Goal: Feedback & Contribution: Submit feedback/report problem

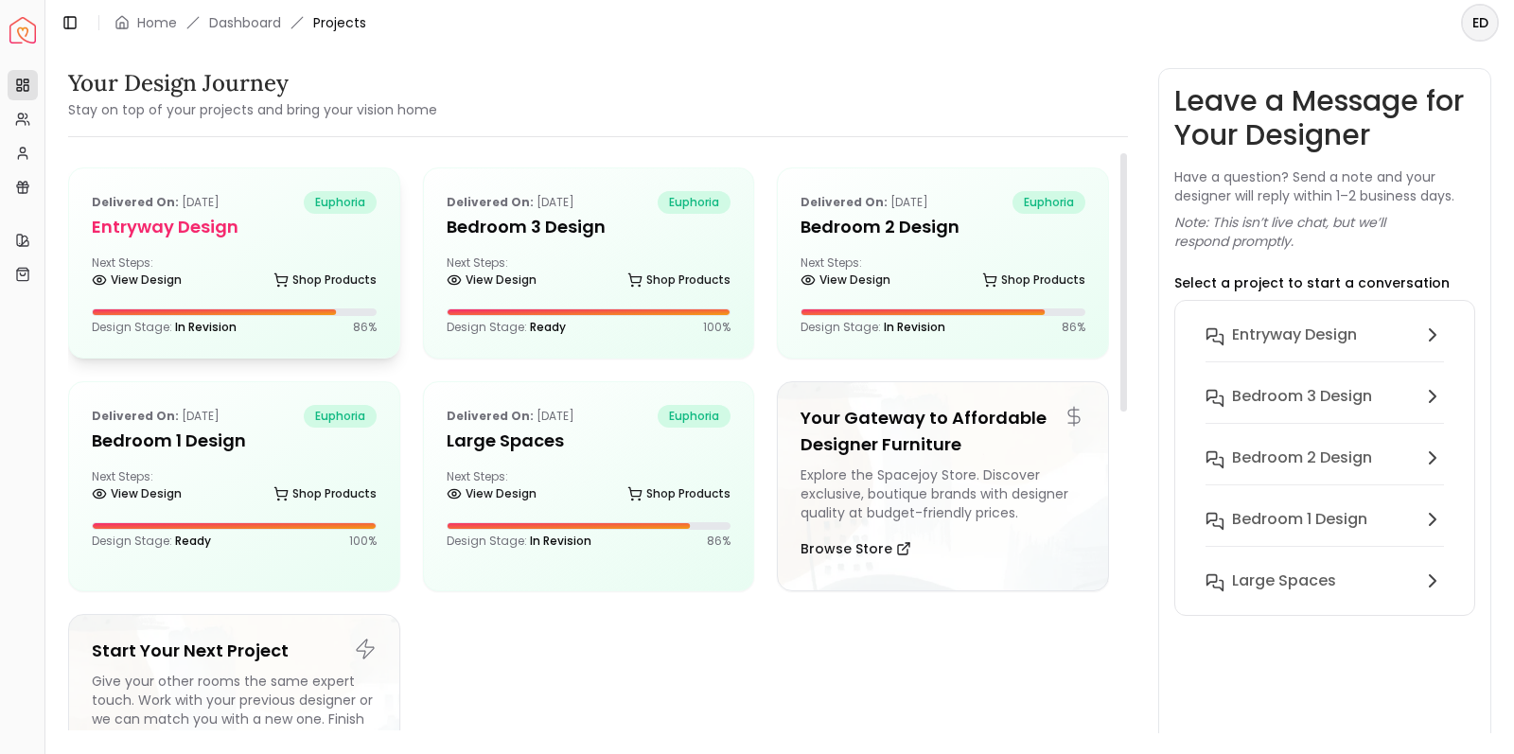
click at [341, 257] on div "Next Steps: View Design Shop Products" at bounding box center [234, 274] width 285 height 38
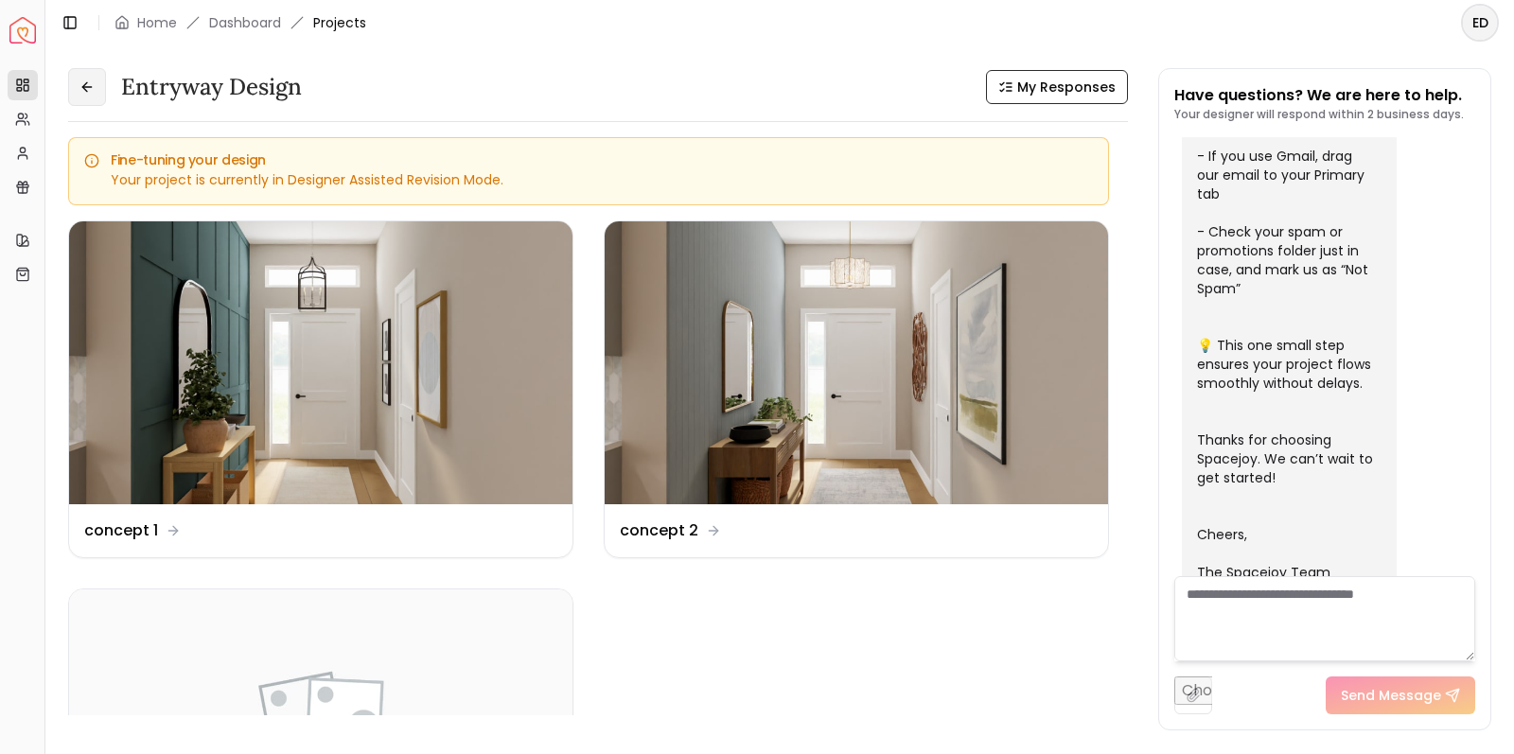
click at [93, 89] on icon at bounding box center [86, 86] width 15 height 15
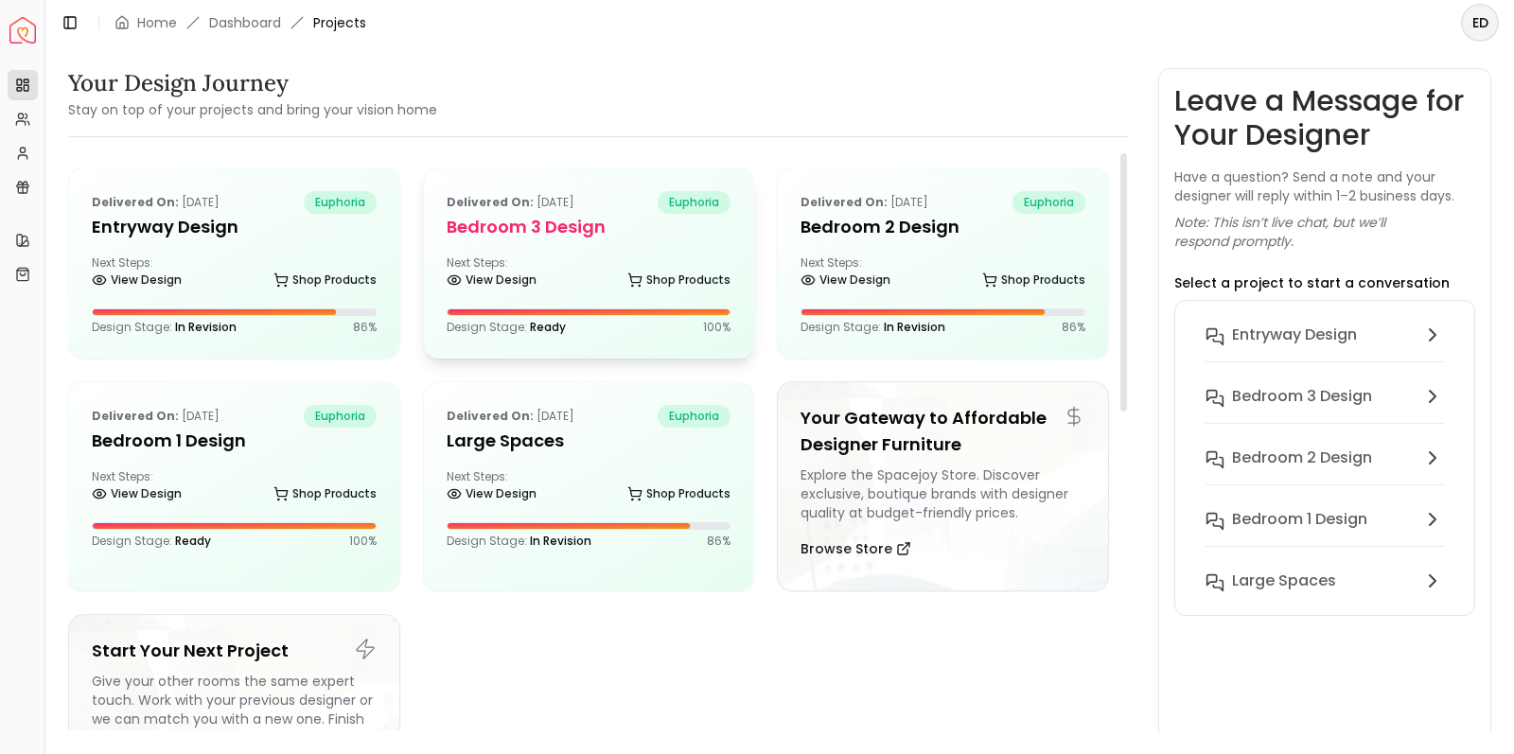
click at [536, 316] on div "Design Stage: Ready 100 %" at bounding box center [589, 321] width 285 height 26
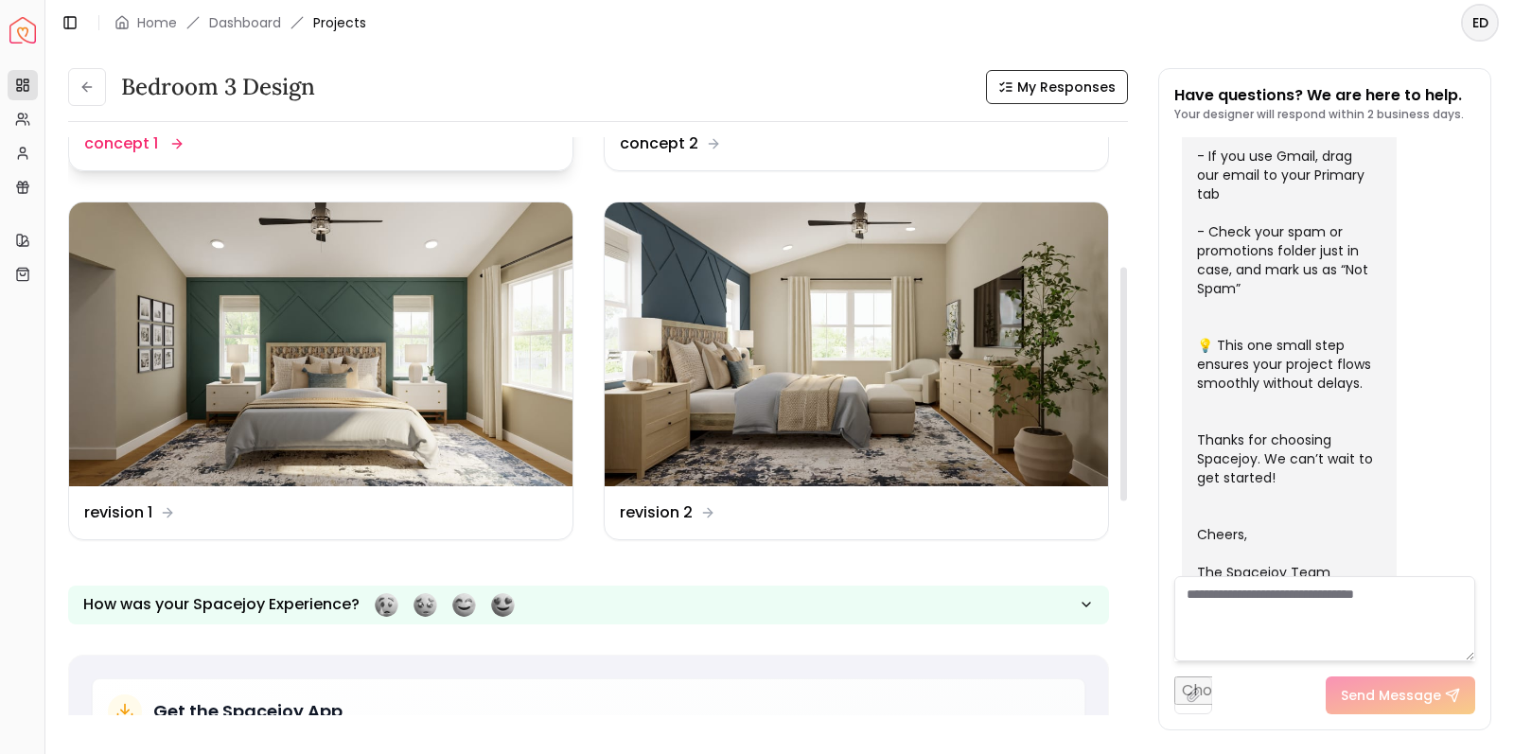
scroll to position [320, 0]
click at [658, 509] on dd "revision 2" at bounding box center [656, 511] width 73 height 23
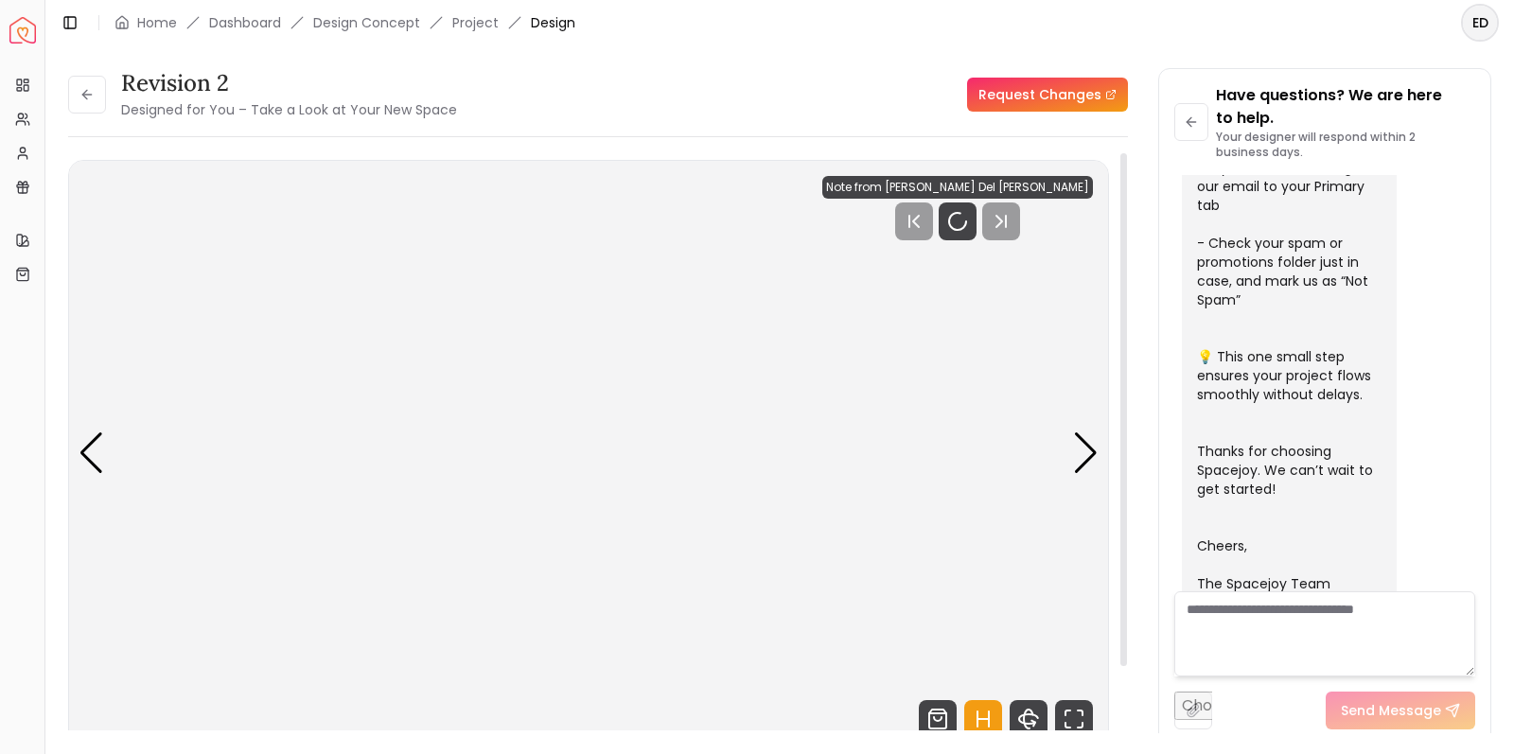
scroll to position [606, 0]
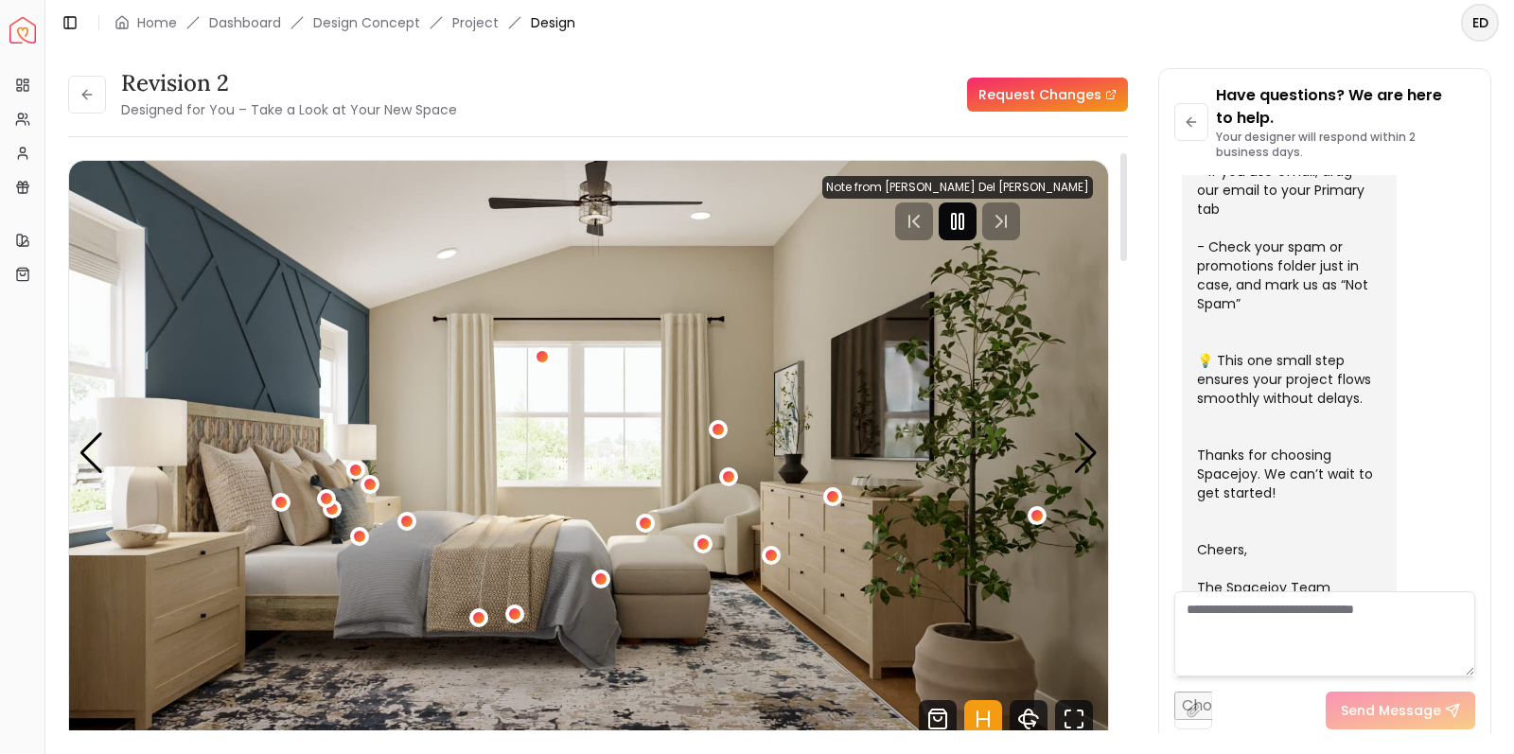
click at [963, 223] on rect "Pause" at bounding box center [961, 221] width 4 height 15
click at [1027, 99] on link "Request Changes" at bounding box center [1047, 95] width 161 height 34
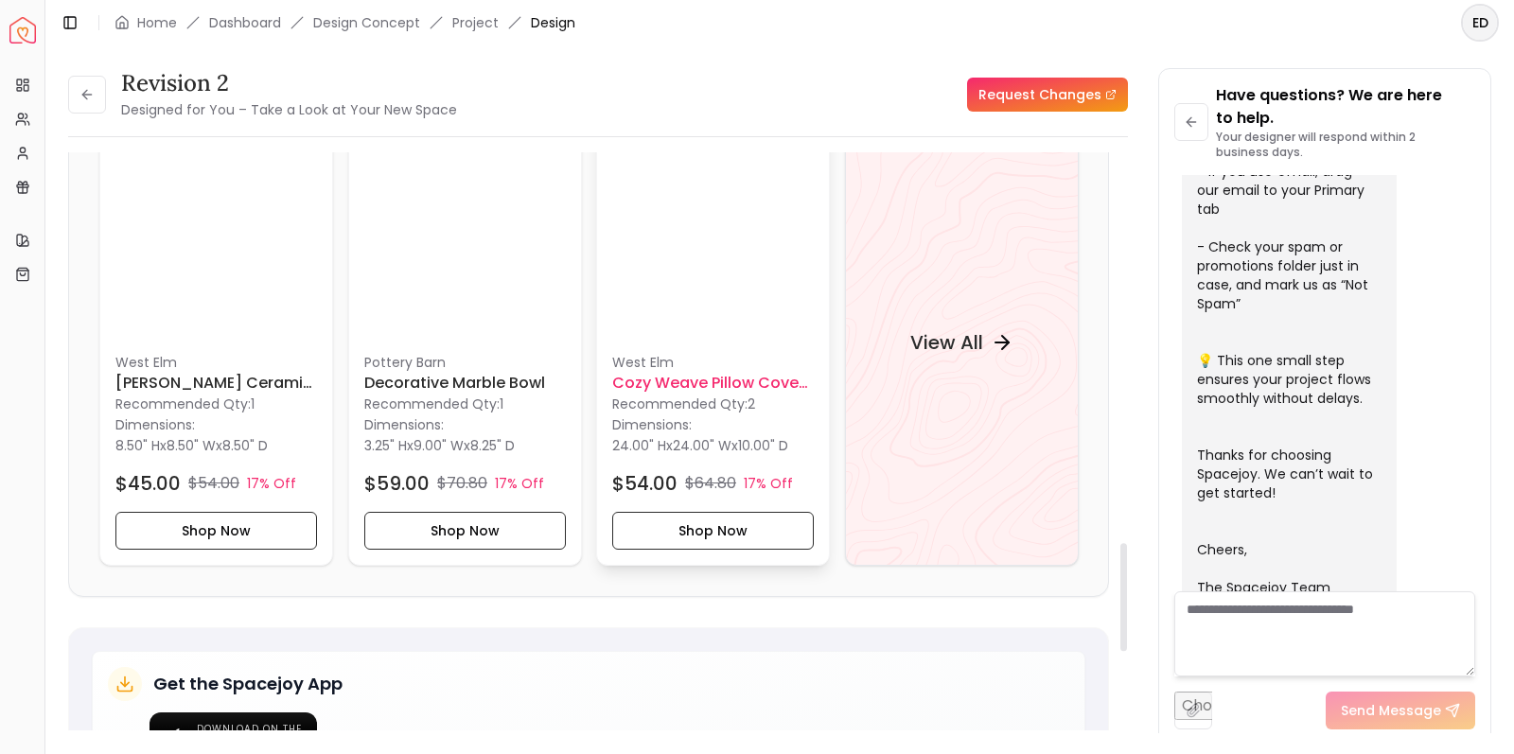
scroll to position [2085, 0]
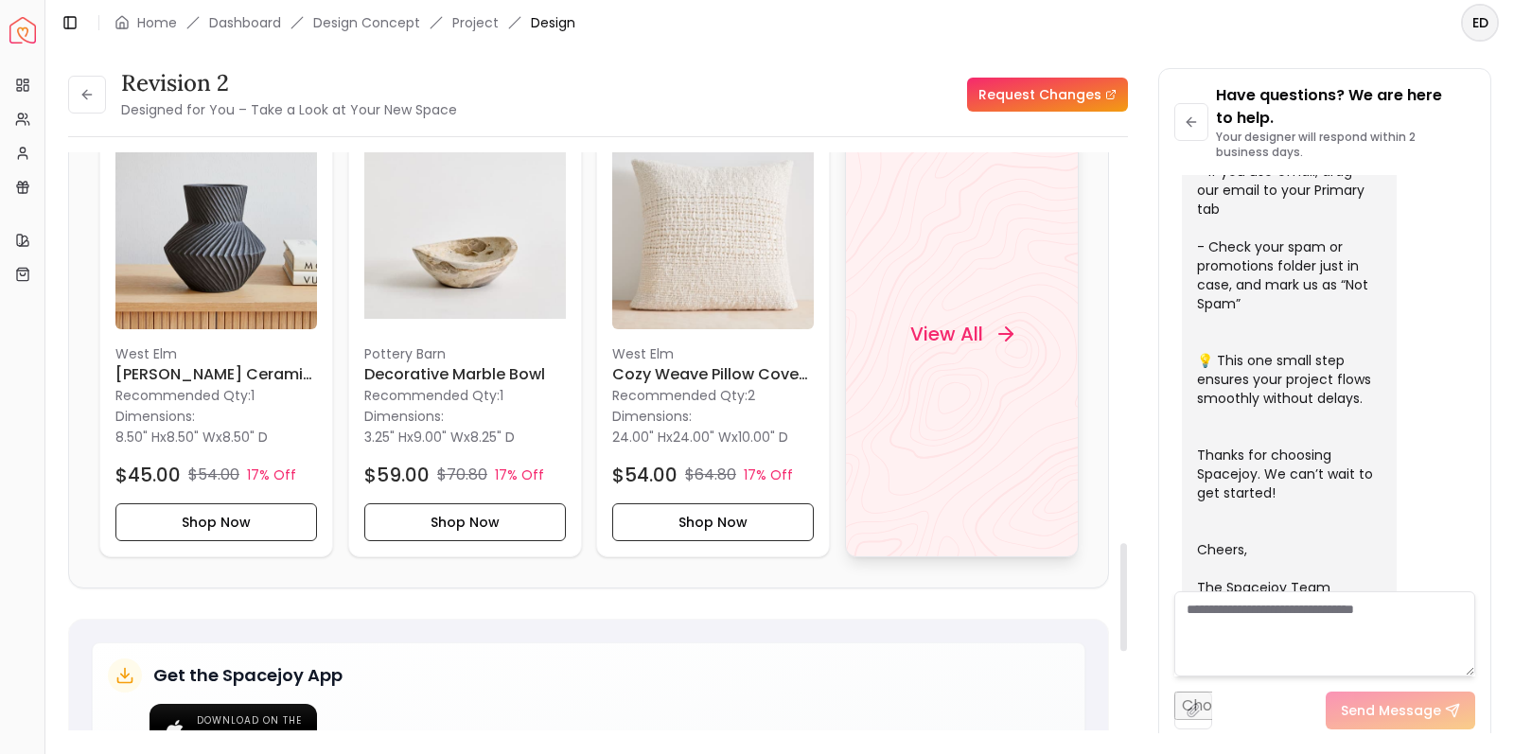
click at [970, 321] on h4 "View All" at bounding box center [945, 334] width 73 height 26
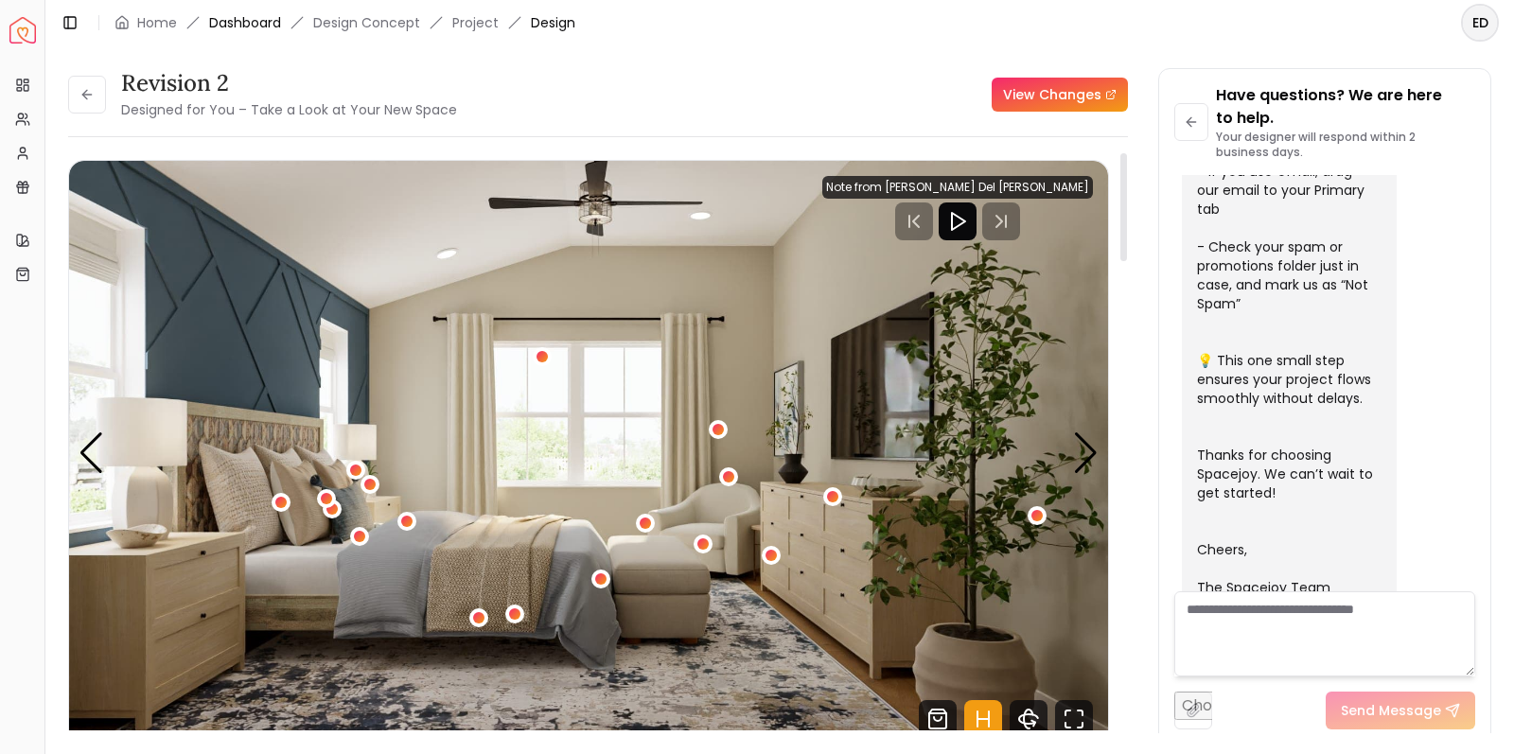
scroll to position [0, 0]
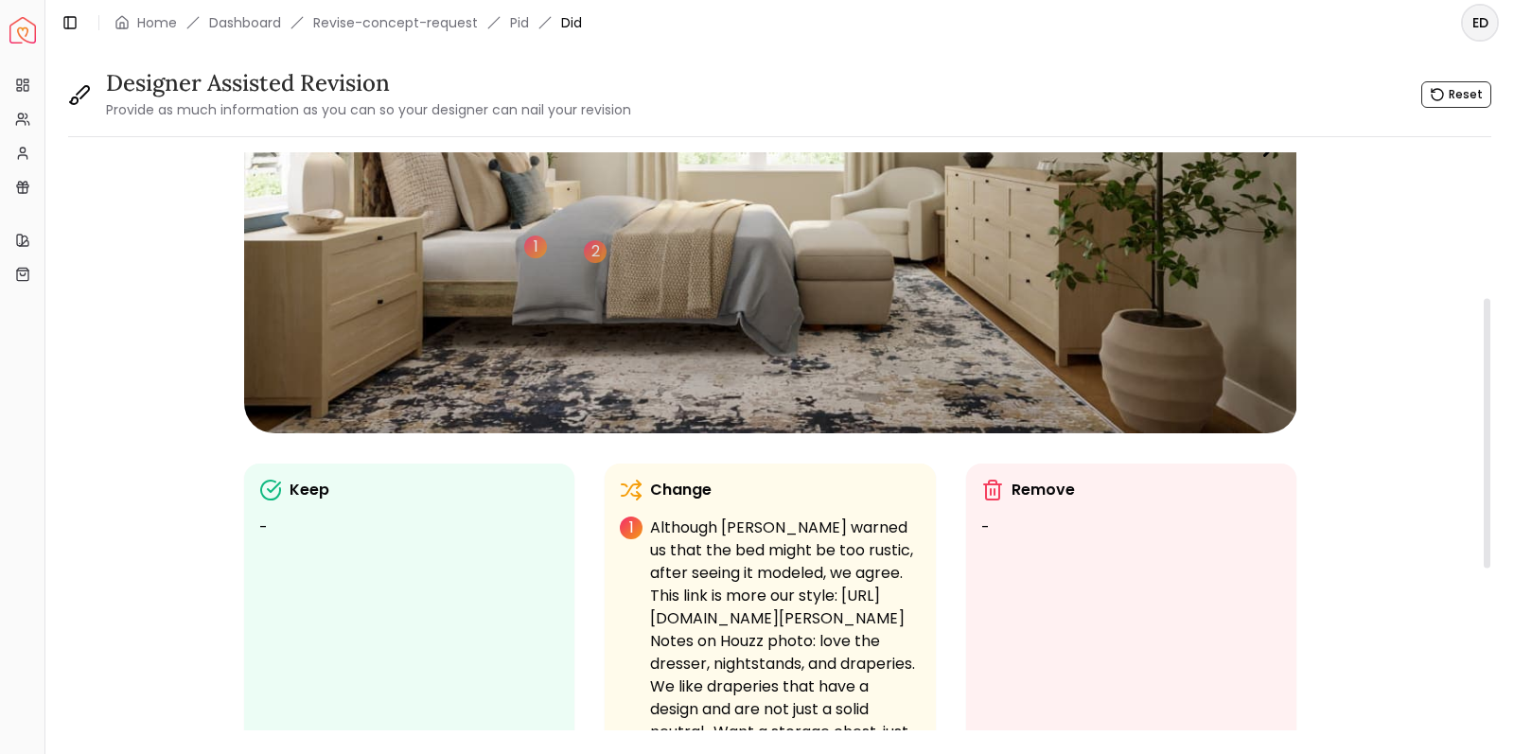
scroll to position [319, 0]
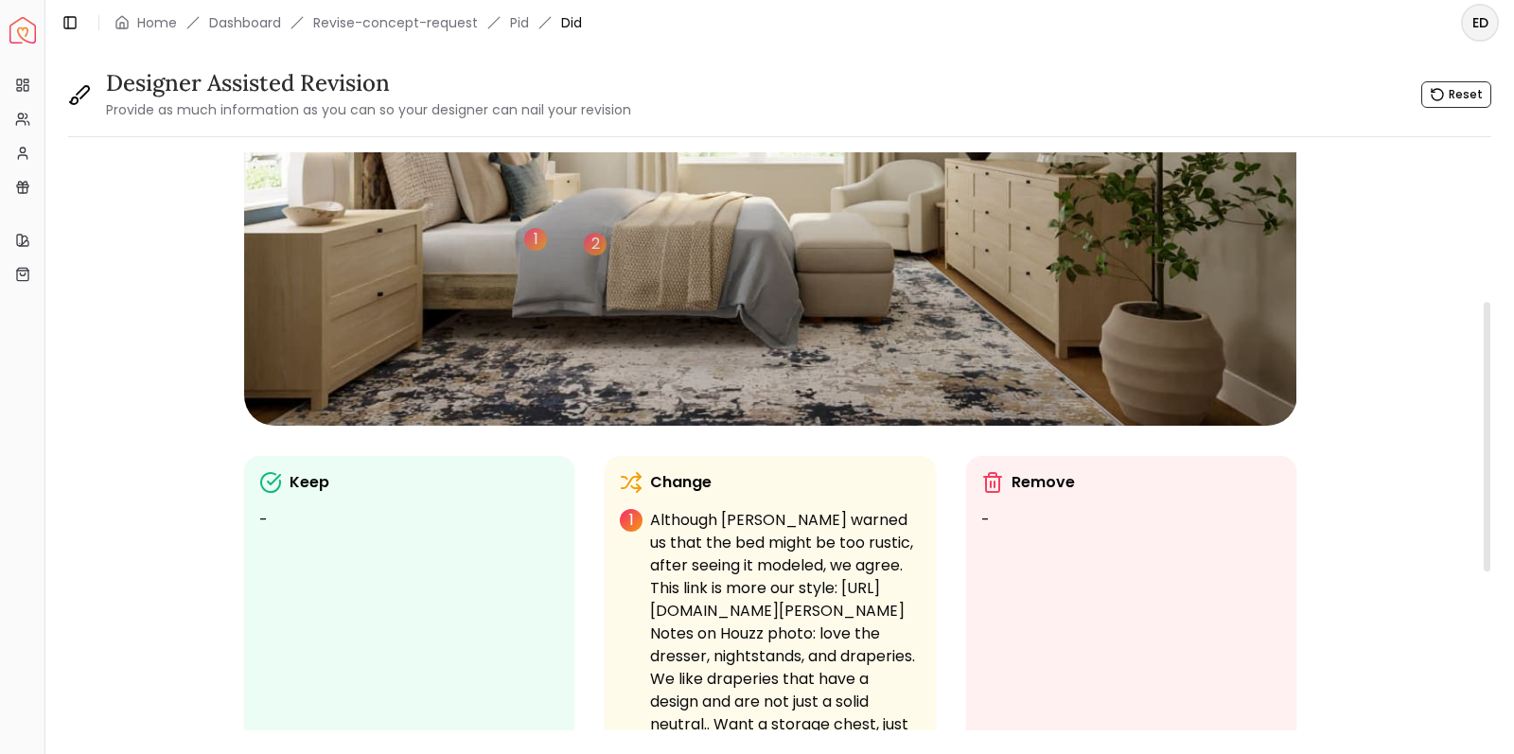
click at [775, 532] on p "Although Tina warned us that the bed might be too rustic, after seeing it model…" at bounding box center [785, 690] width 271 height 363
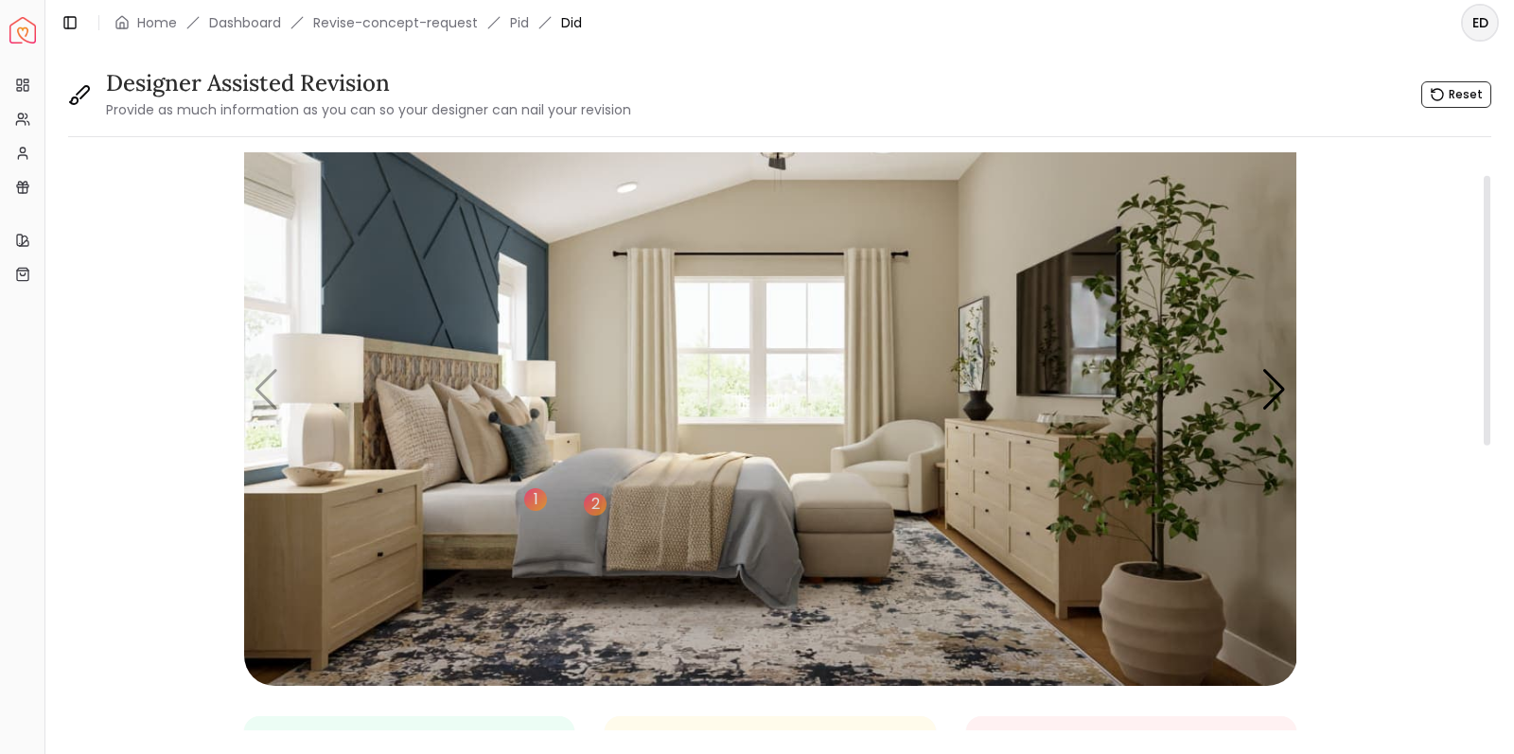
scroll to position [48, 0]
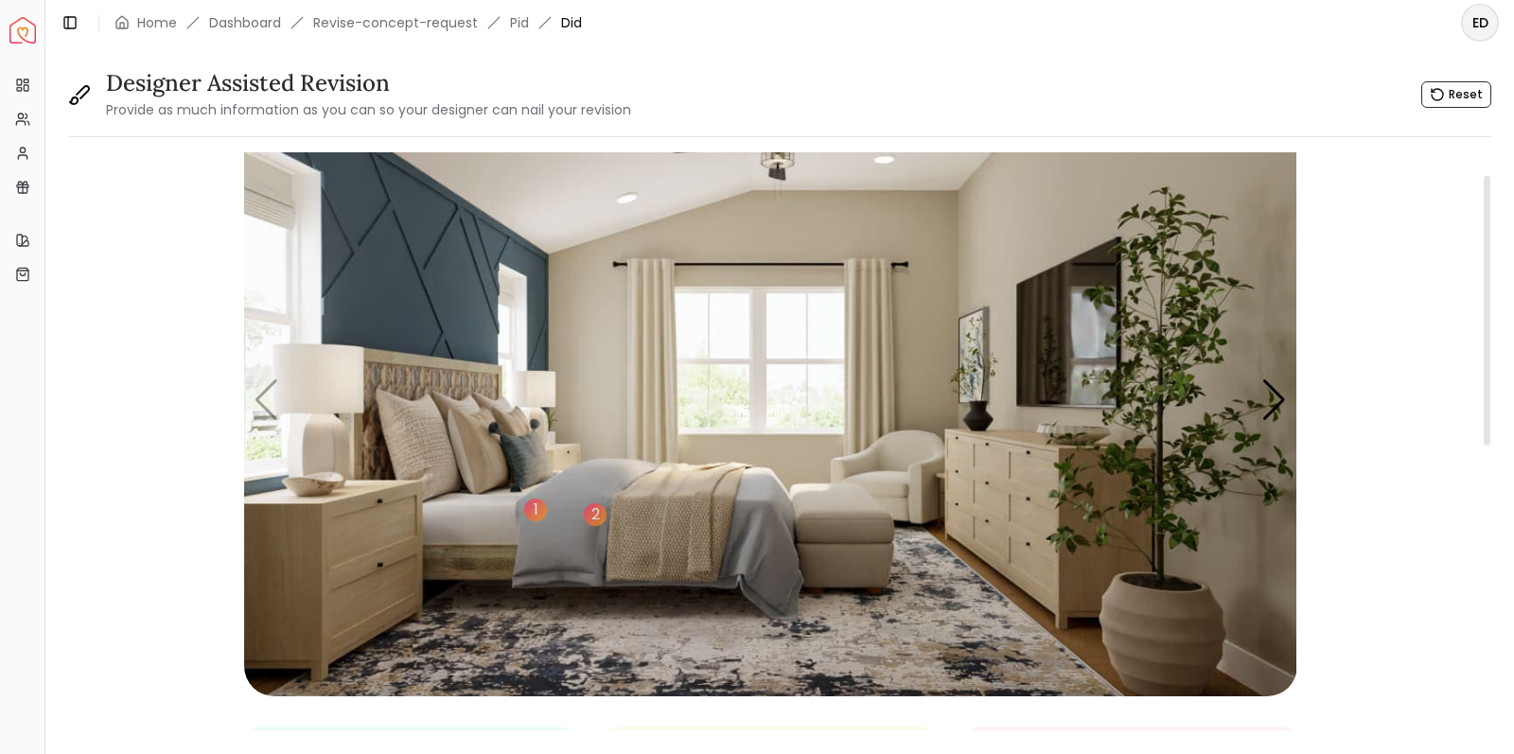
click at [645, 329] on img "1 / 5" at bounding box center [770, 400] width 1053 height 592
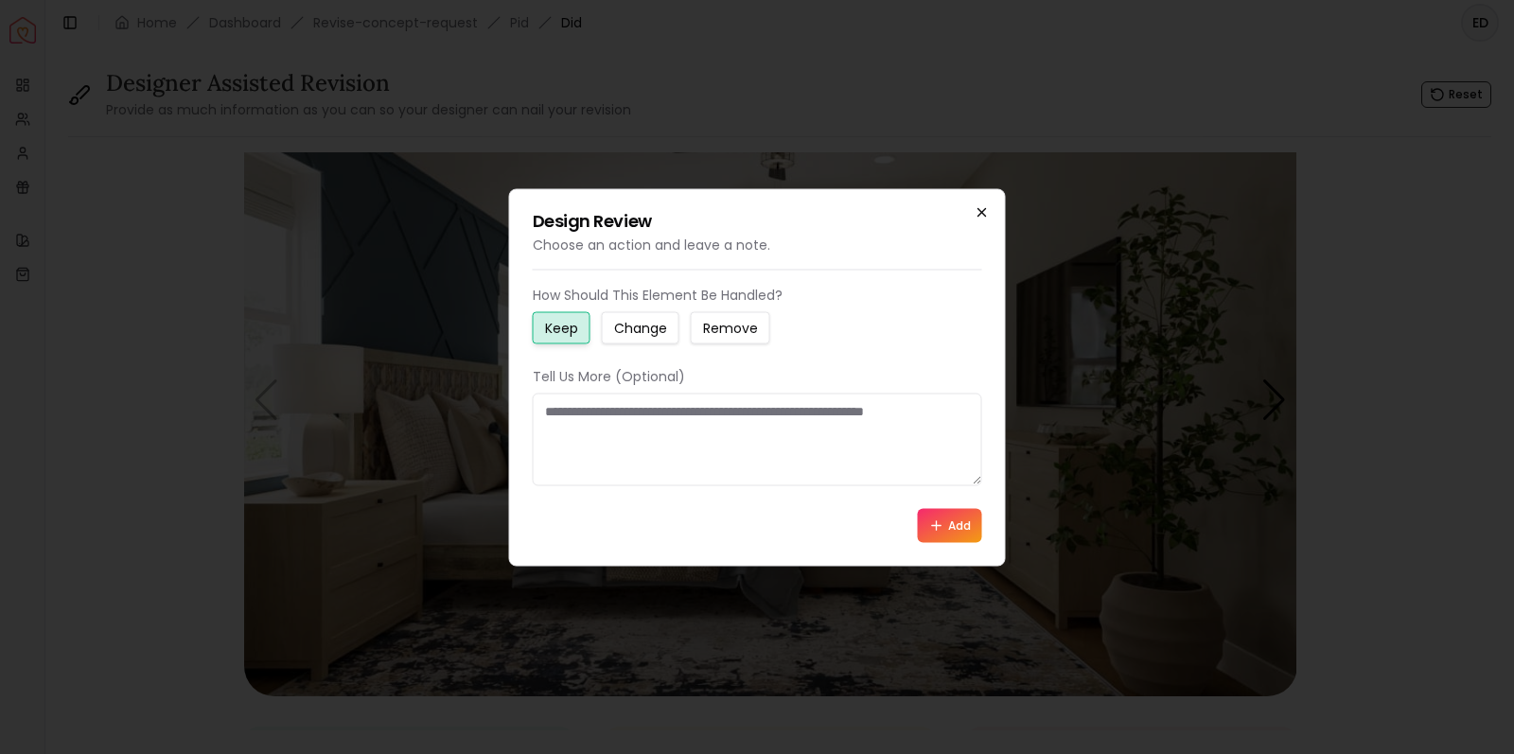
click at [979, 215] on icon "button" at bounding box center [981, 211] width 15 height 15
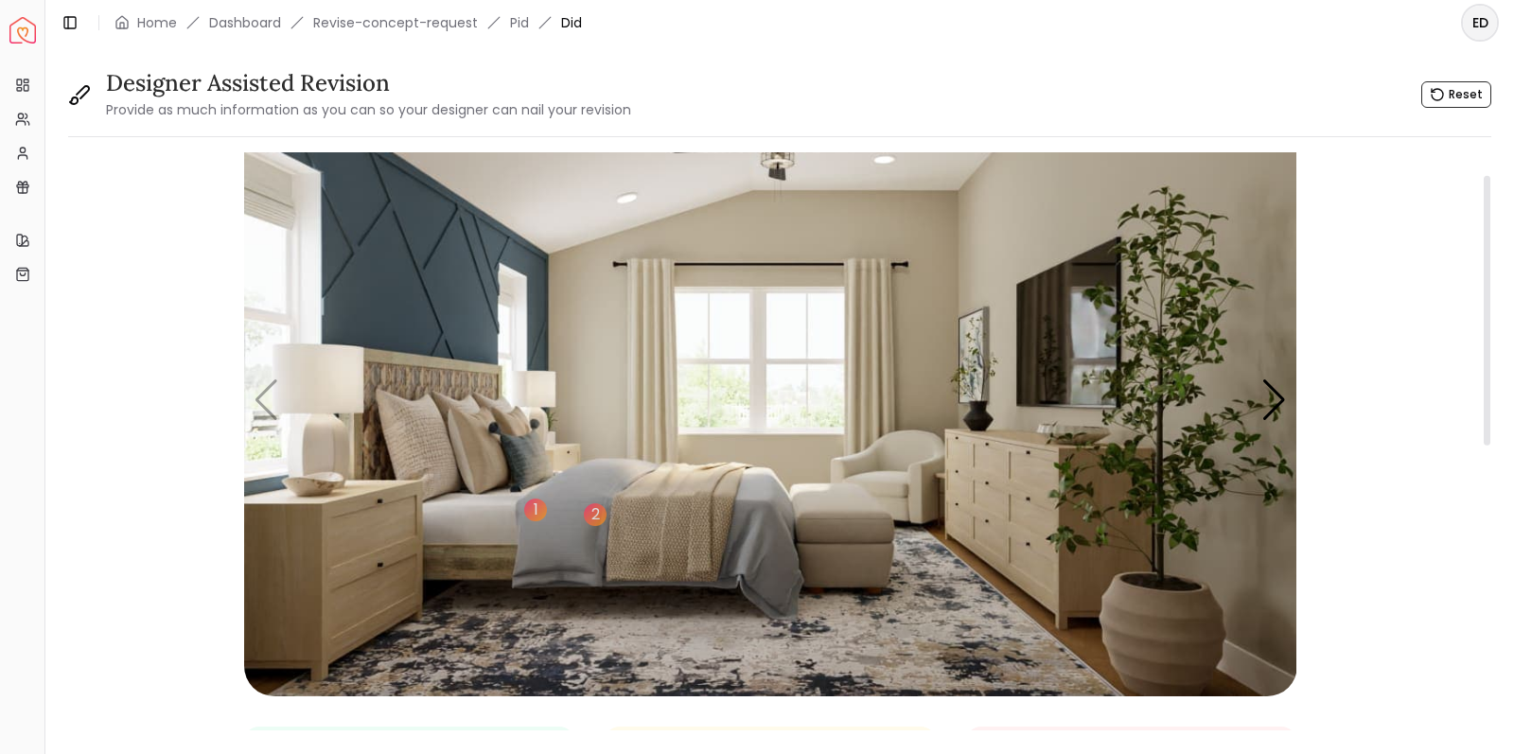
click at [666, 333] on img "1 / 5" at bounding box center [770, 400] width 1053 height 592
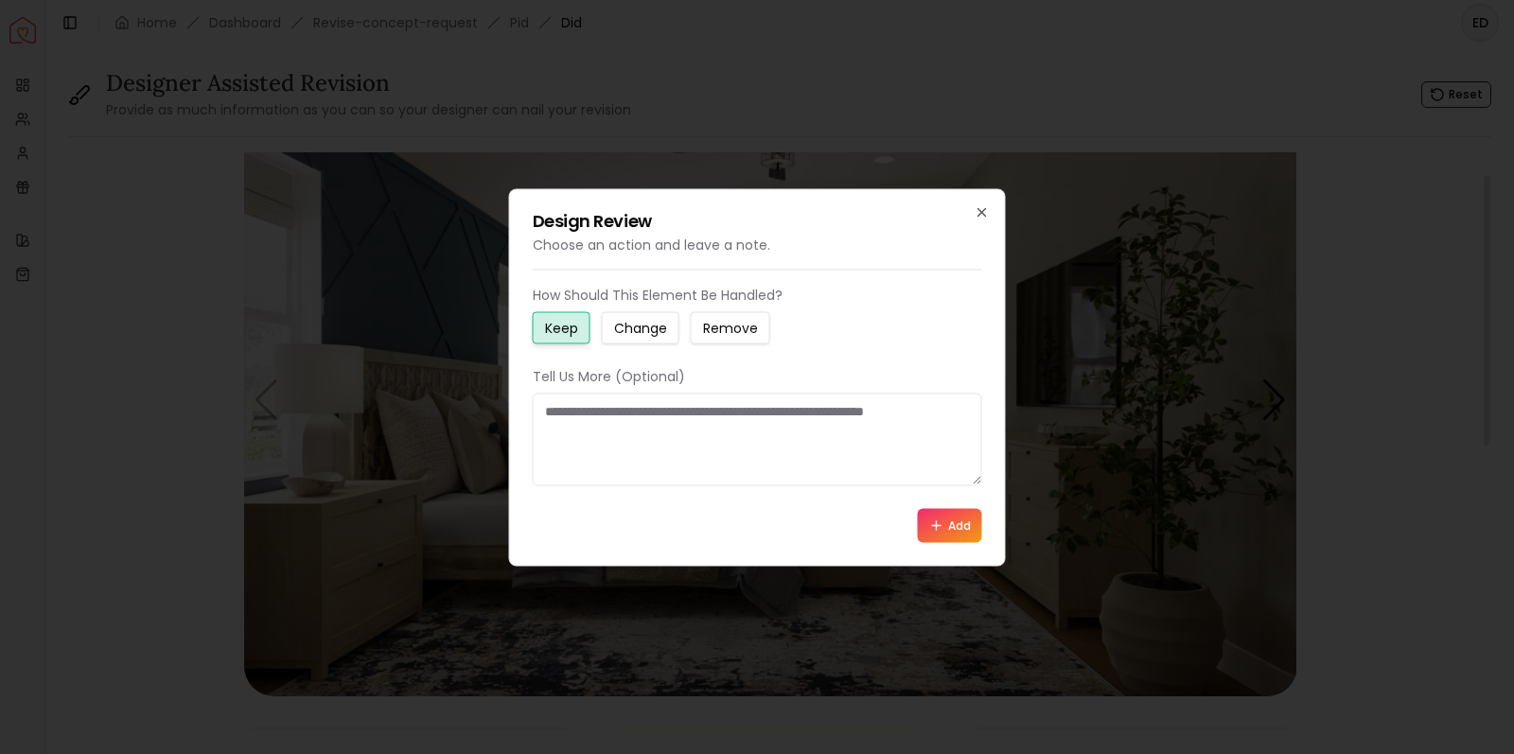
click at [666, 333] on small "Change" at bounding box center [640, 327] width 53 height 19
click at [616, 413] on textarea at bounding box center [757, 439] width 449 height 93
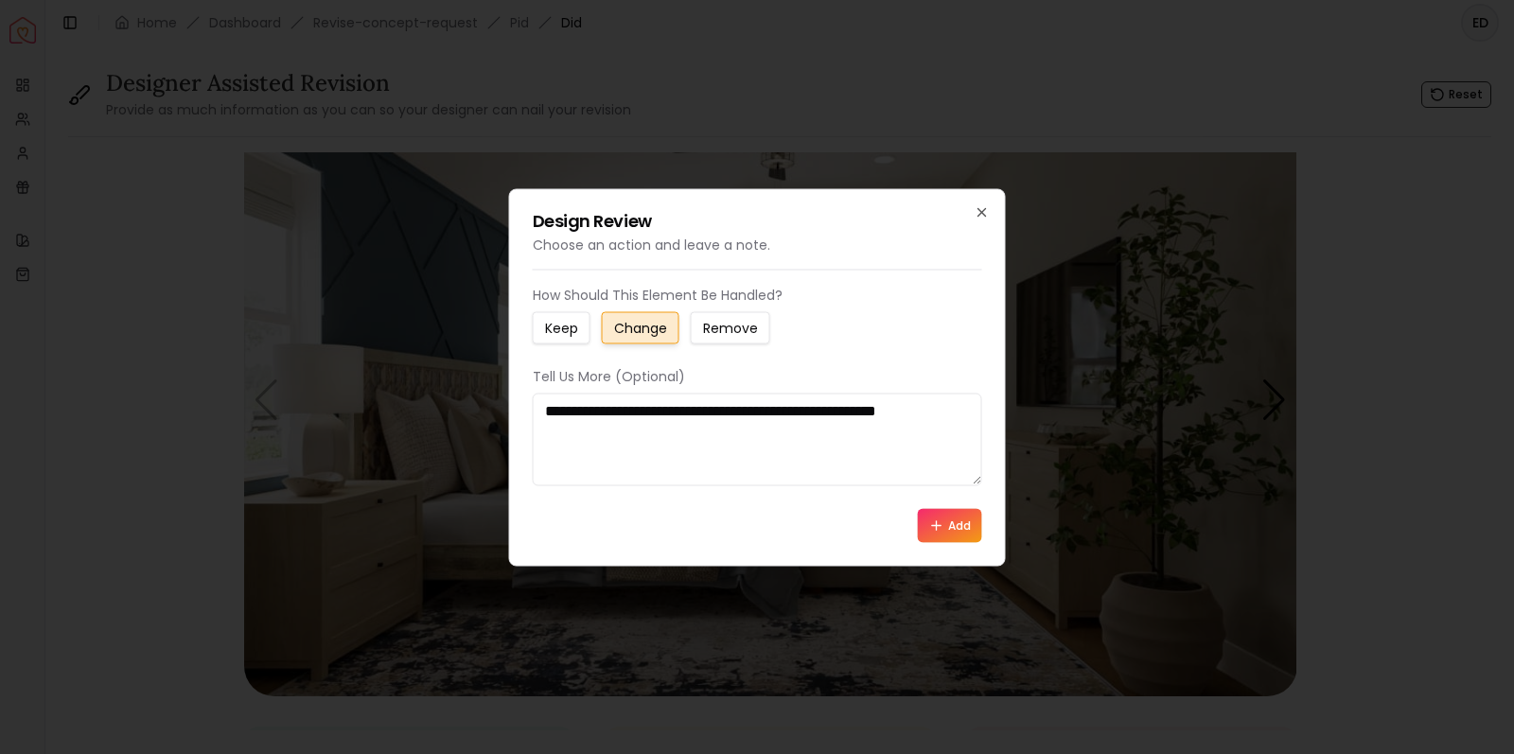
type textarea "**********"
click at [957, 530] on button "Add" at bounding box center [950, 525] width 64 height 34
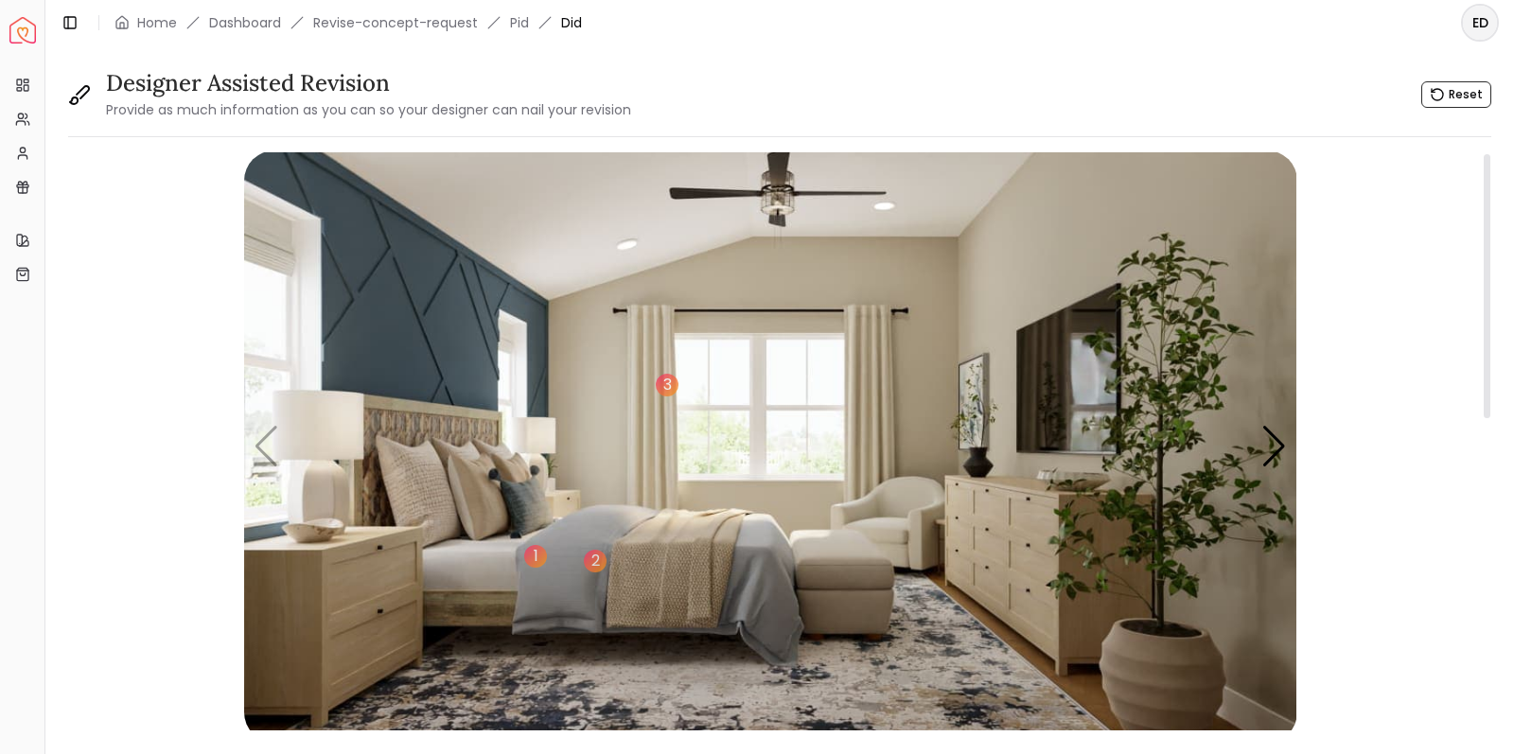
scroll to position [0, 0]
click at [774, 206] on img "1 / 5" at bounding box center [770, 446] width 1053 height 592
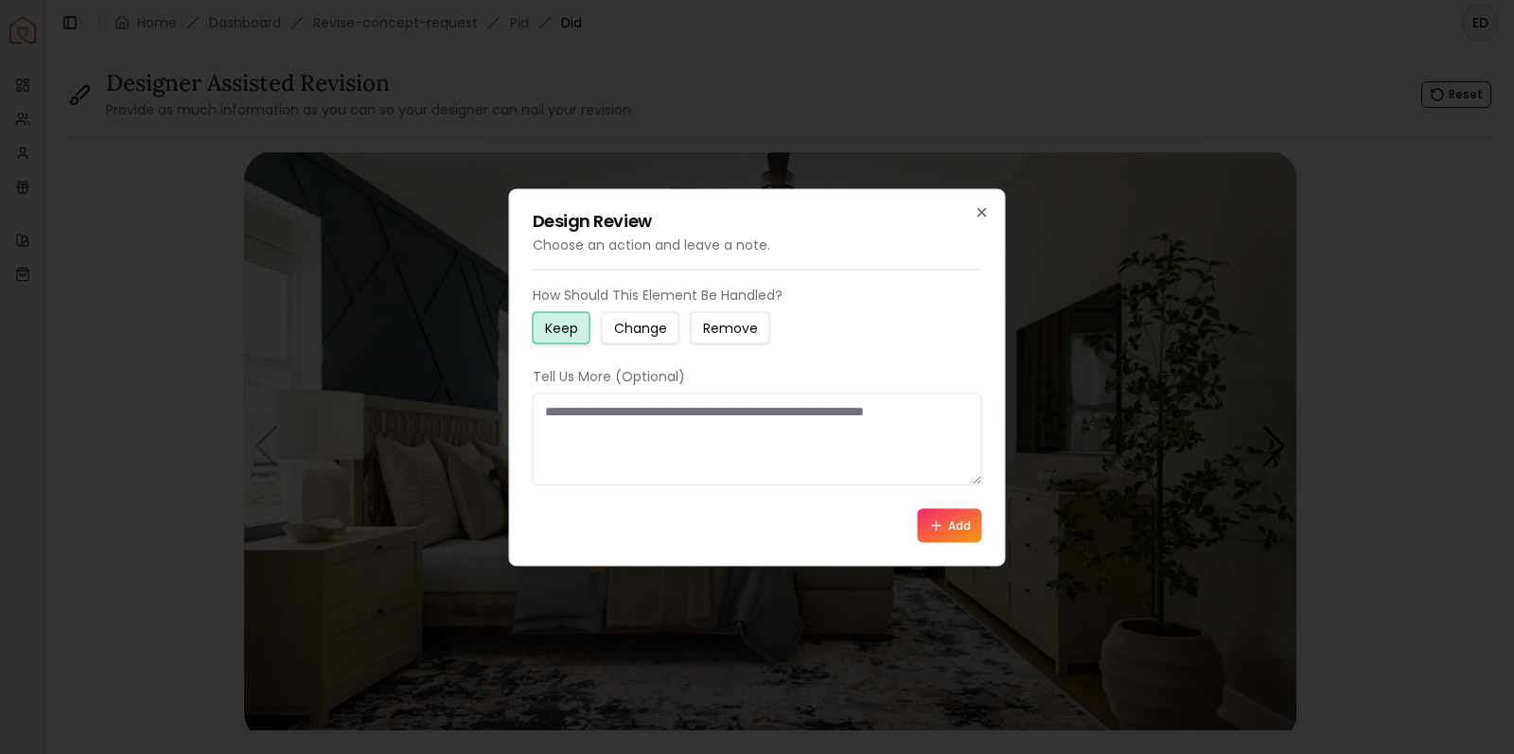
click at [641, 331] on small "Change" at bounding box center [640, 327] width 53 height 19
click at [593, 424] on textarea at bounding box center [757, 439] width 449 height 93
type textarea "*"
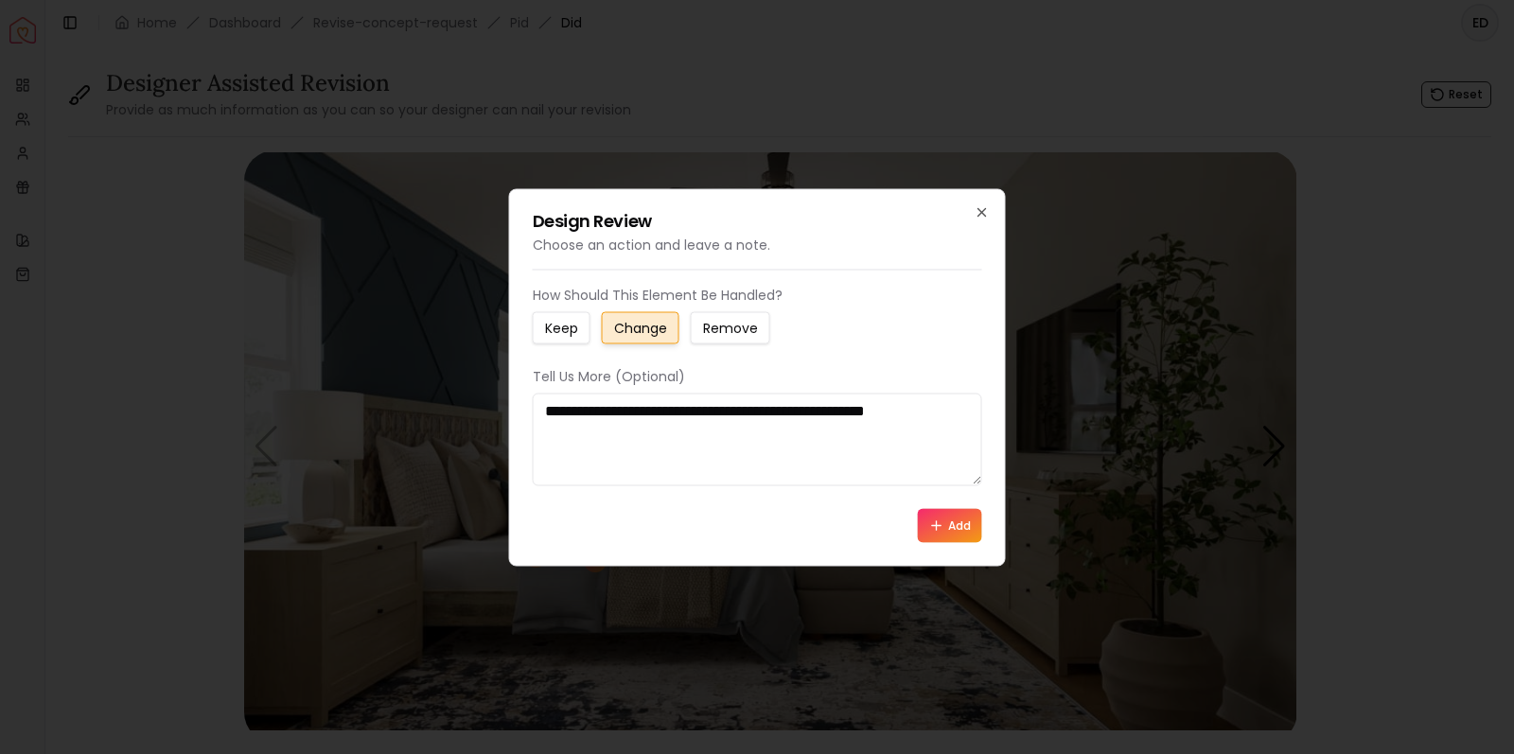
type textarea "**********"
click at [967, 534] on button "Add" at bounding box center [950, 525] width 64 height 34
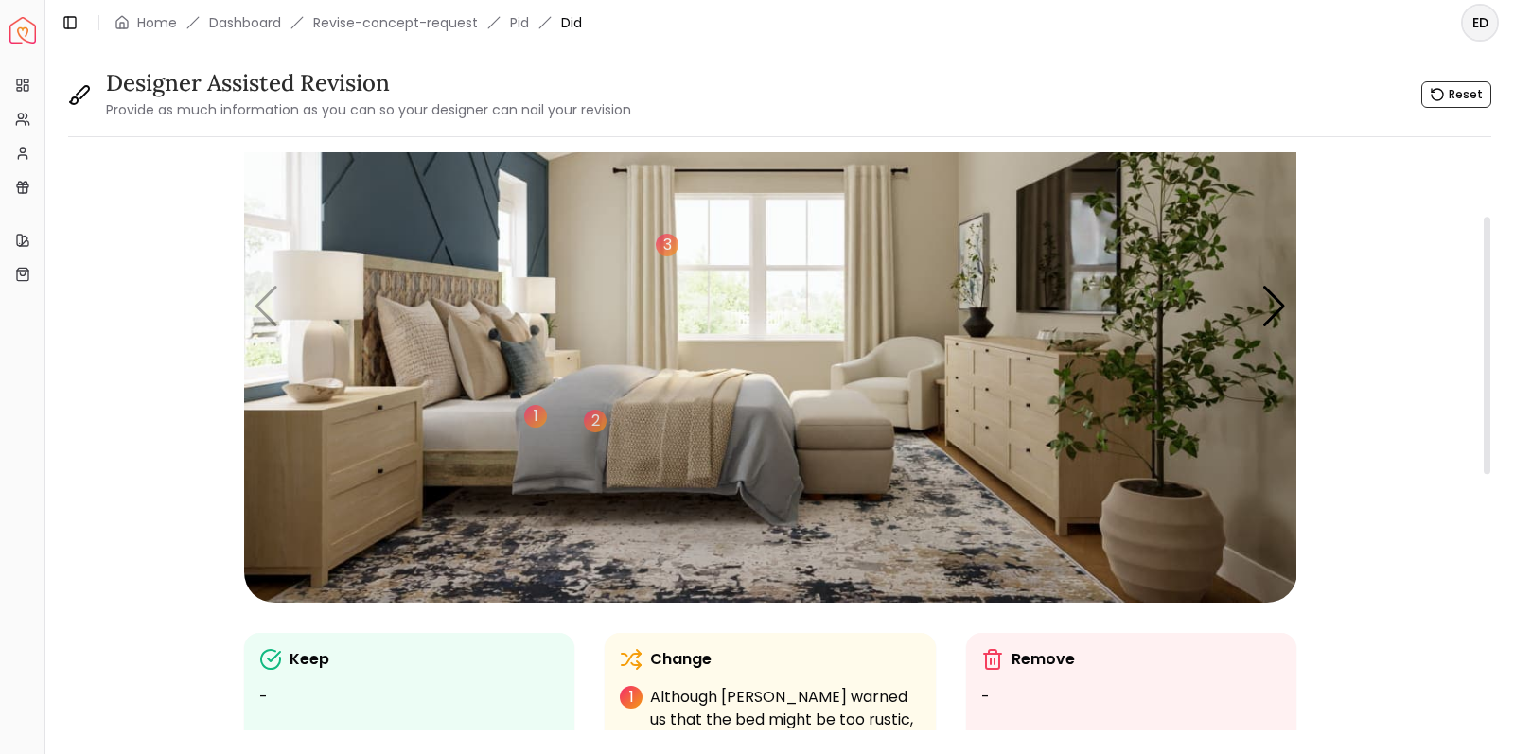
scroll to position [143, 0]
click at [1012, 401] on img "1 / 5" at bounding box center [770, 305] width 1053 height 592
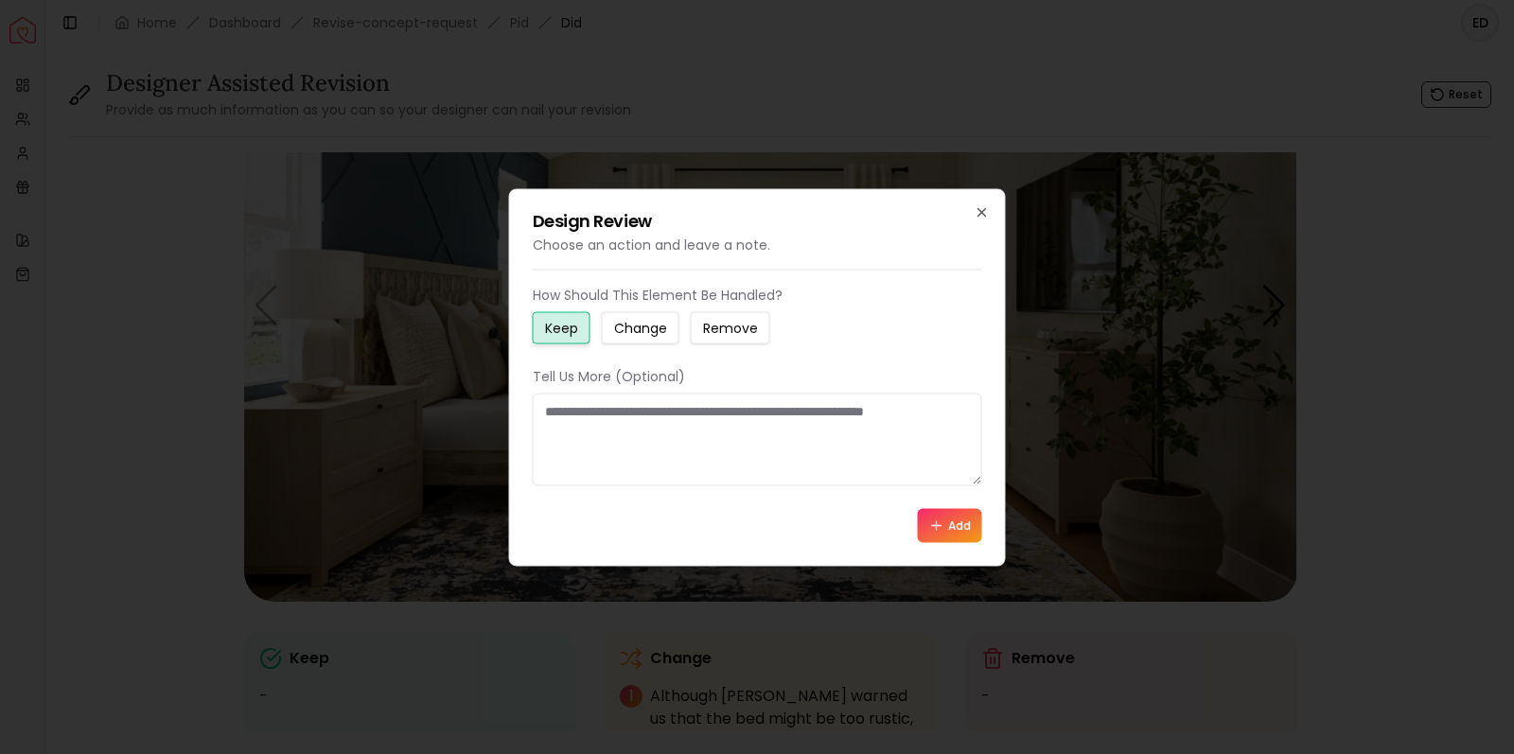
click at [601, 416] on textarea at bounding box center [757, 439] width 449 height 93
type textarea "*"
click at [982, 213] on icon "button" at bounding box center [982, 212] width 8 height 8
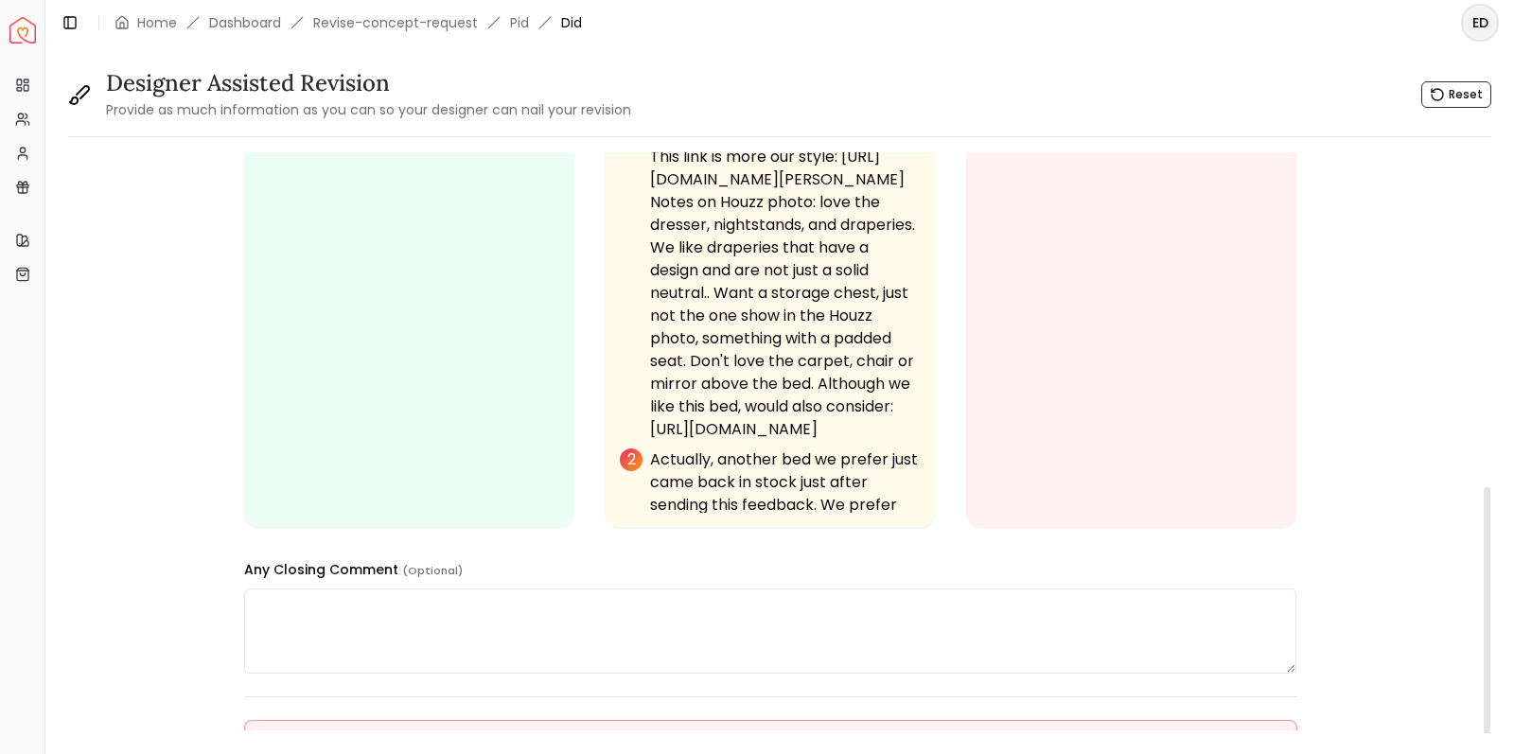
scroll to position [749, 0]
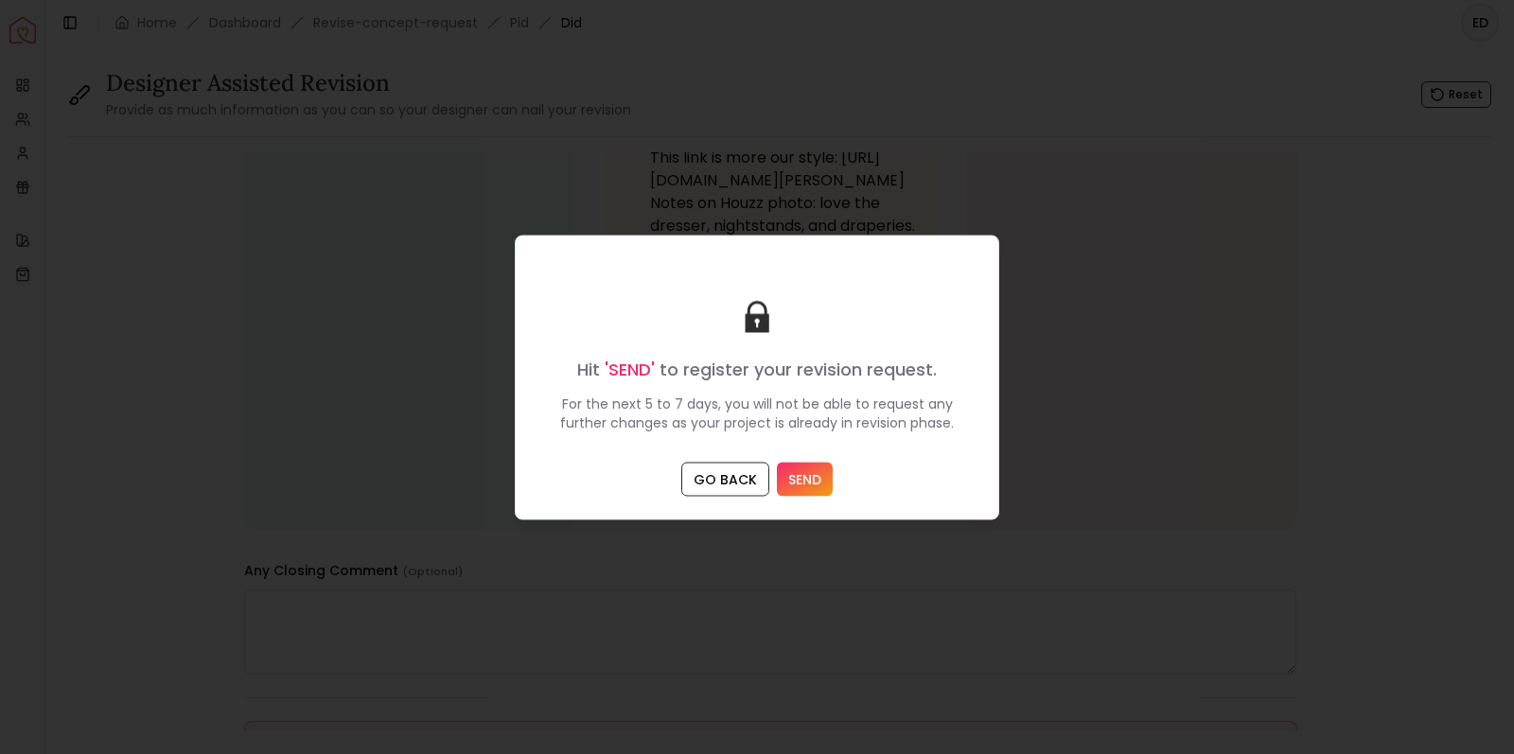
click at [805, 477] on button "SEND" at bounding box center [805, 479] width 56 height 34
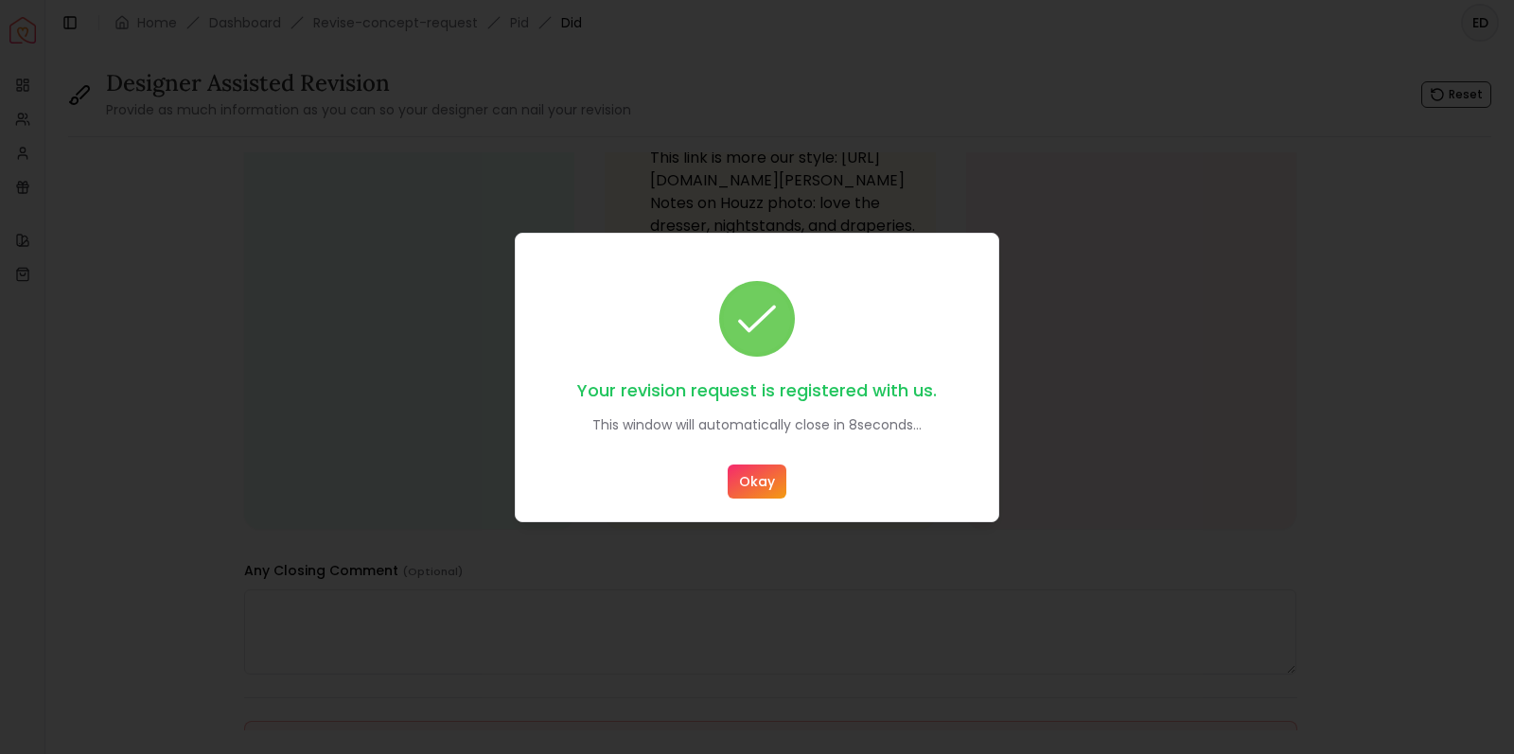
click at [764, 478] on button "Okay" at bounding box center [757, 482] width 59 height 34
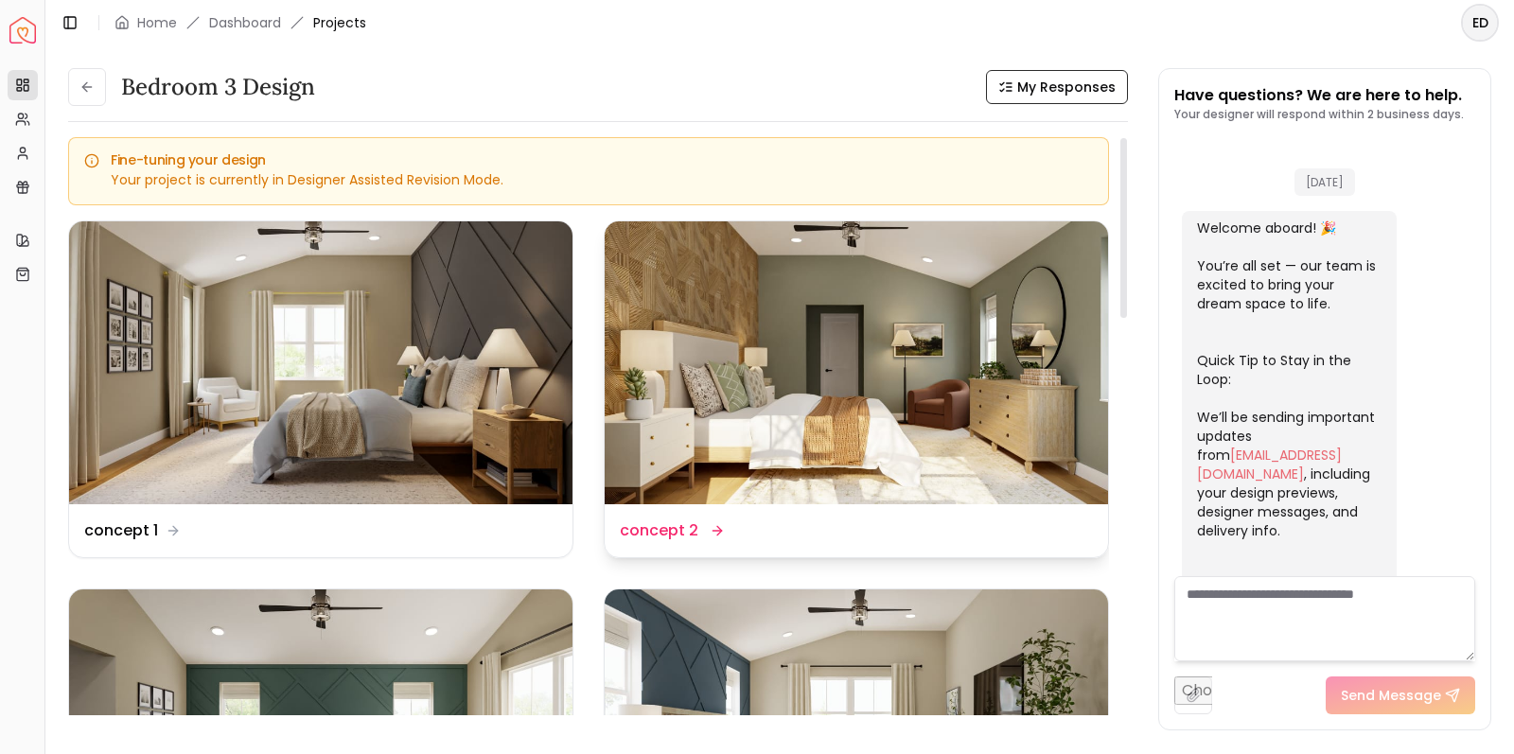
scroll to position [583, 0]
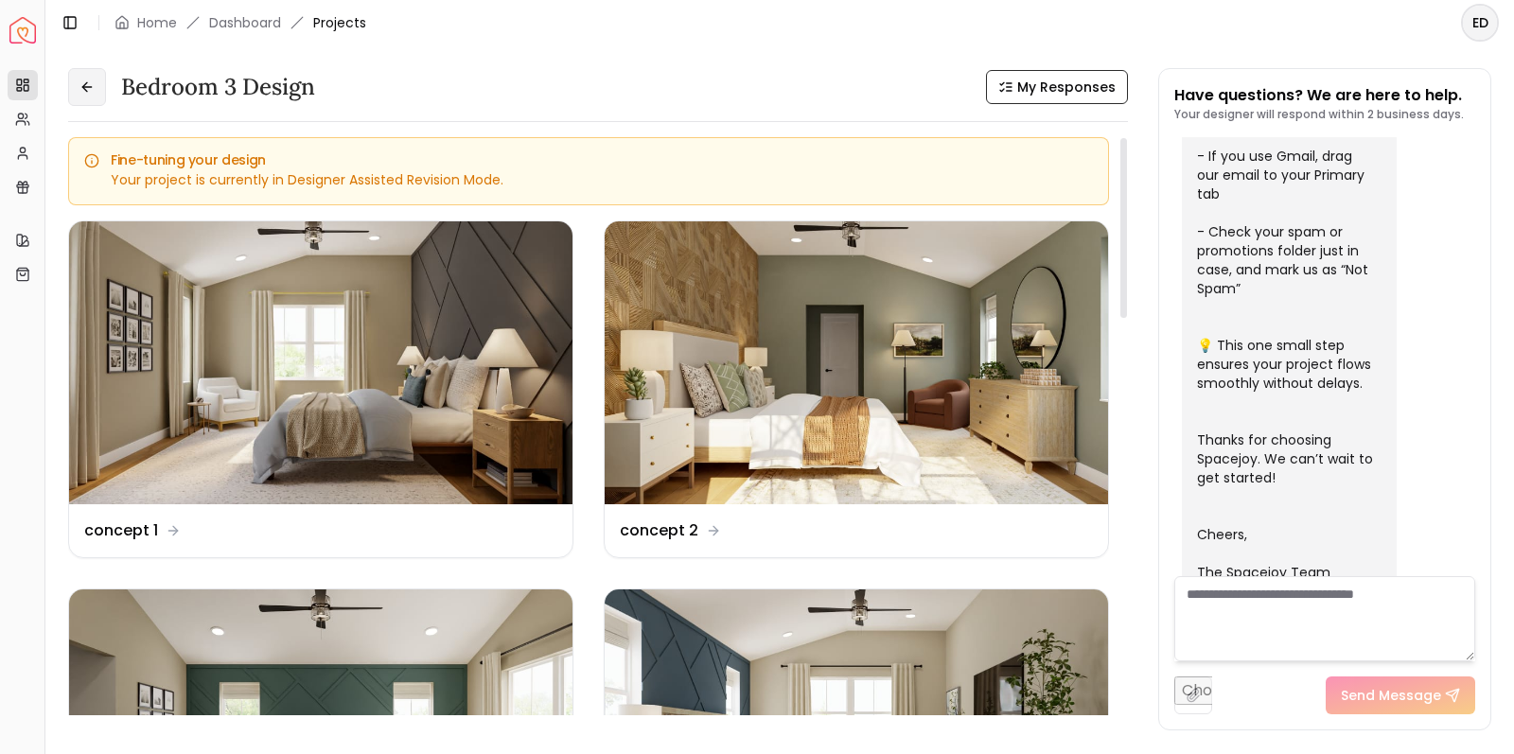
click at [86, 95] on button at bounding box center [87, 87] width 38 height 38
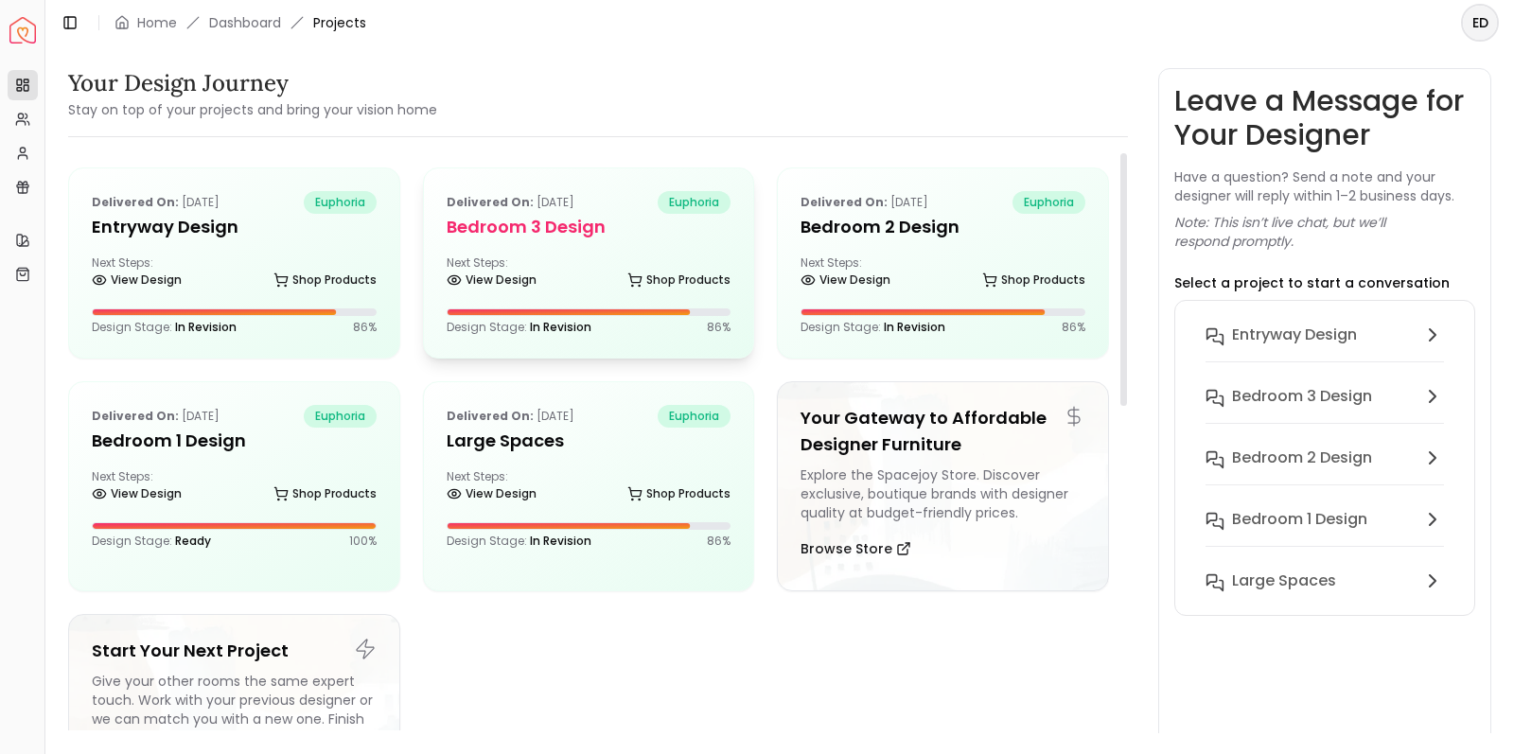
click at [594, 248] on div "Delivered on: Sep 12, 2025 euphoria Bedroom 3 design Next Steps: View Design Sh…" at bounding box center [589, 262] width 330 height 189
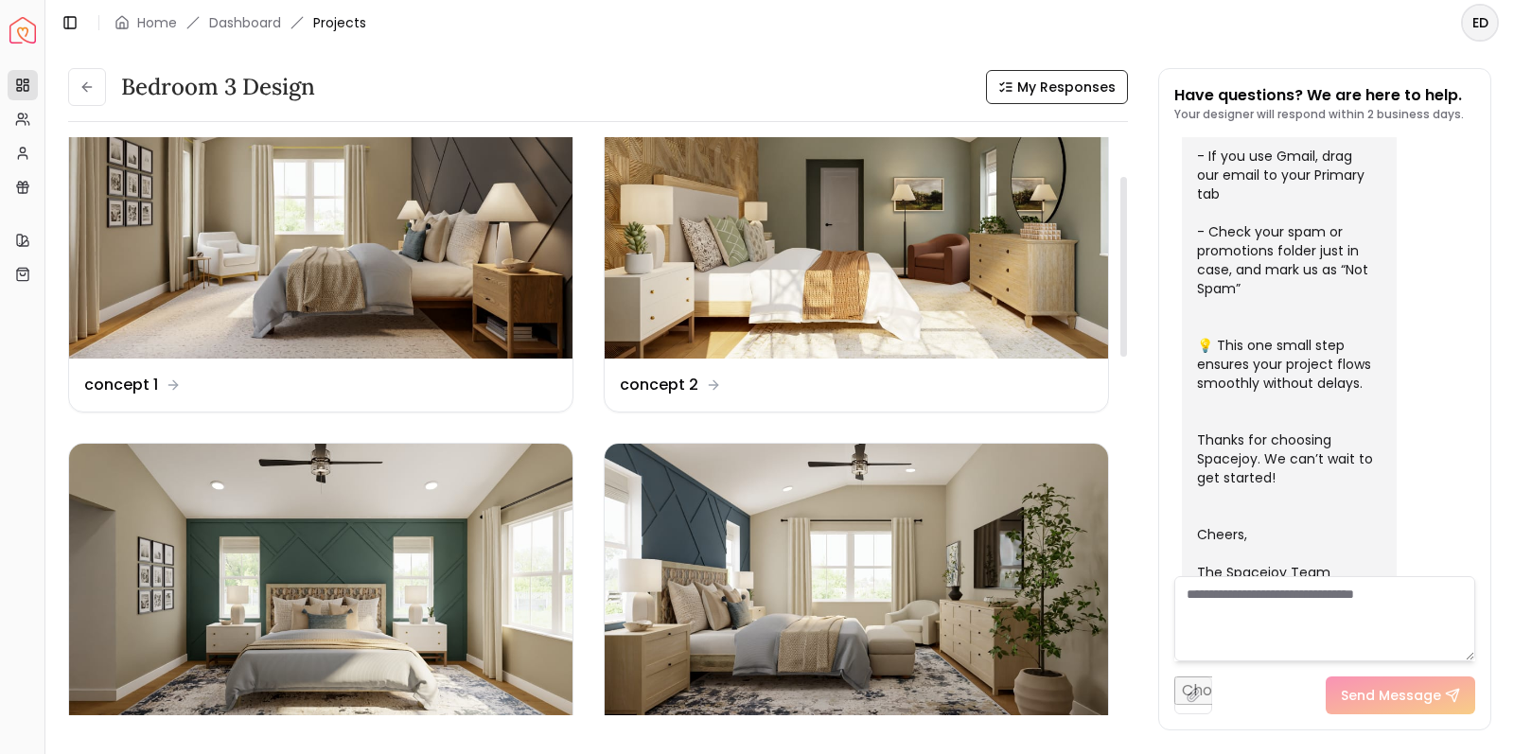
scroll to position [216, 0]
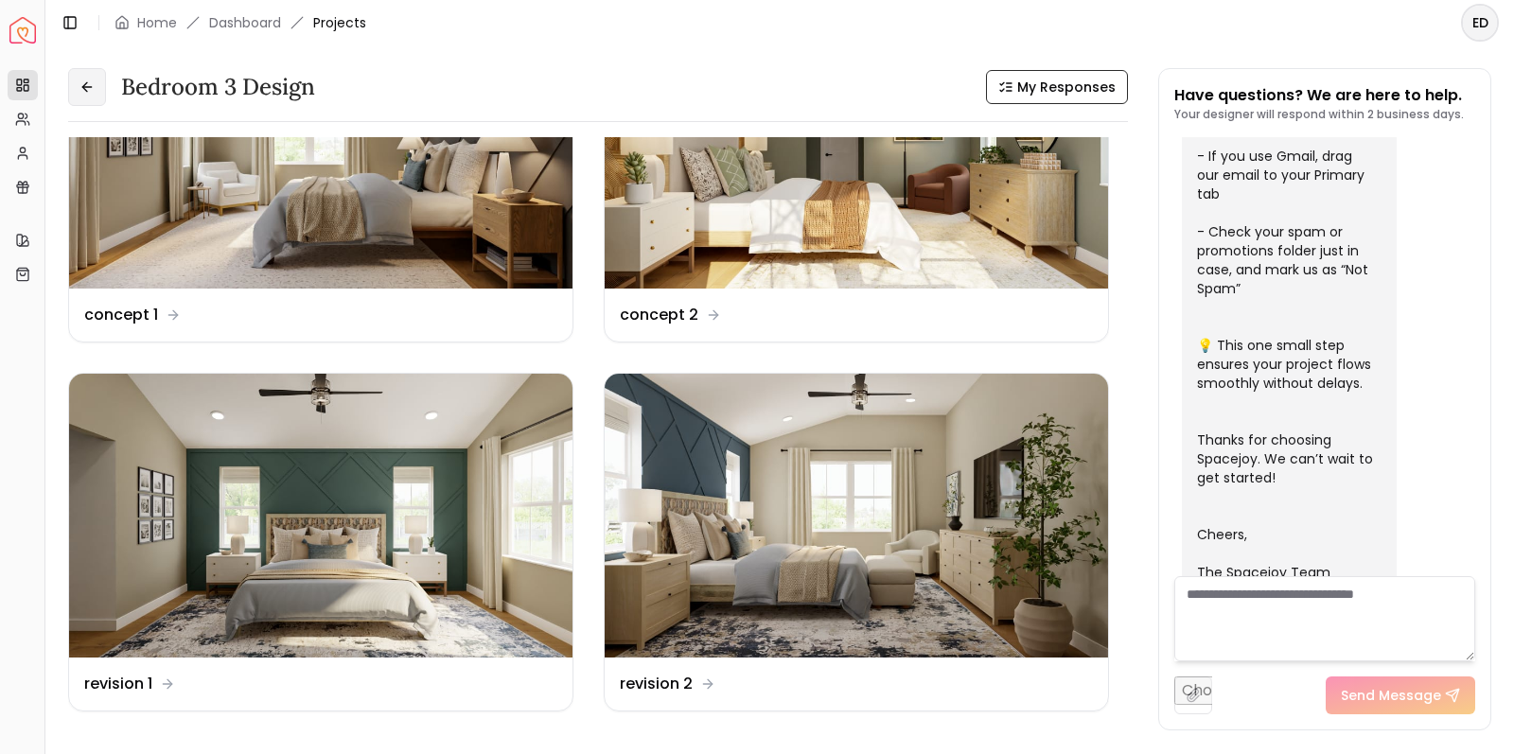
click at [85, 89] on icon at bounding box center [84, 86] width 5 height 9
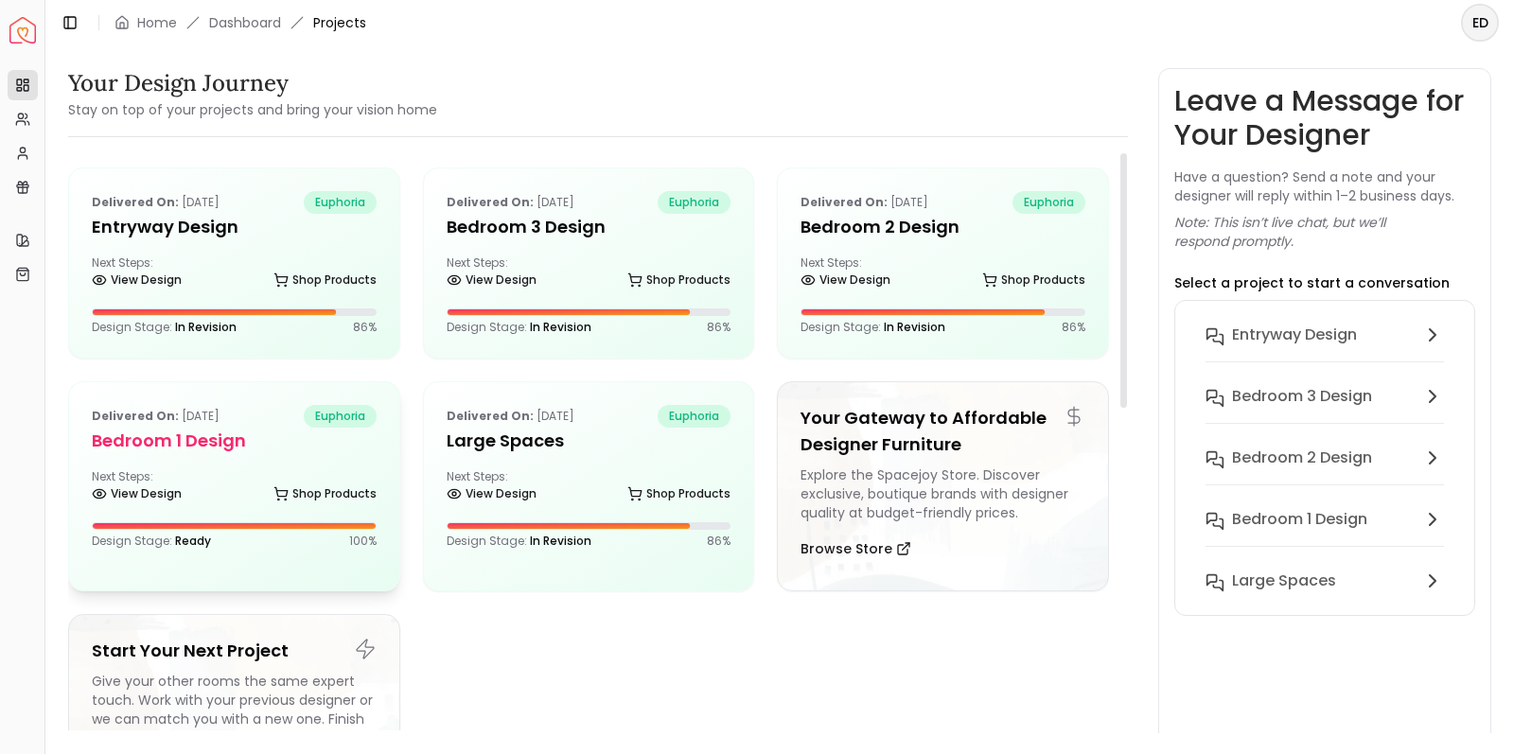
click at [253, 467] on div "Delivered on: Sep 08, 2025 euphoria Bedroom 1 design Next Steps: View Design Sh…" at bounding box center [234, 476] width 330 height 189
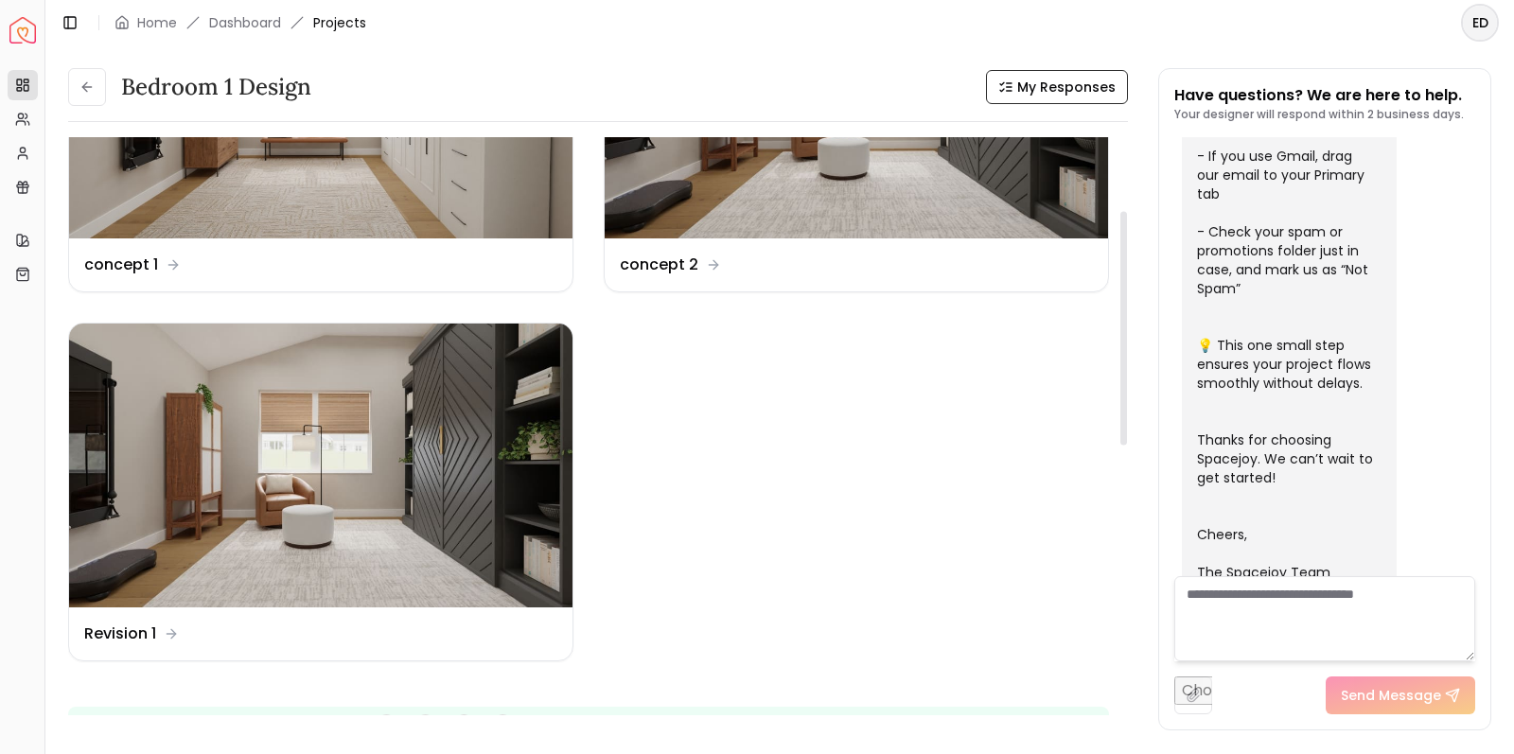
scroll to position [237, 0]
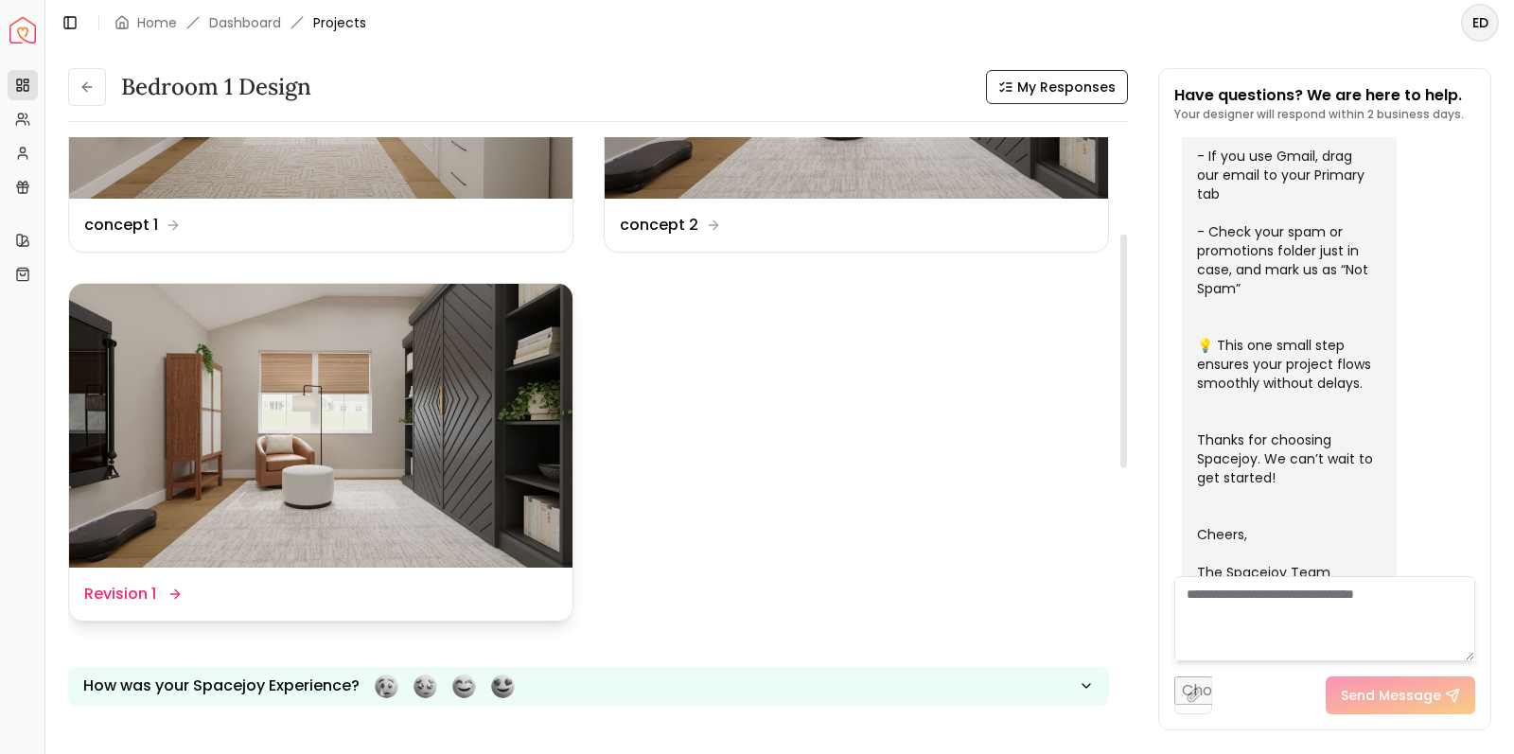
click at [385, 452] on img at bounding box center [320, 425] width 503 height 283
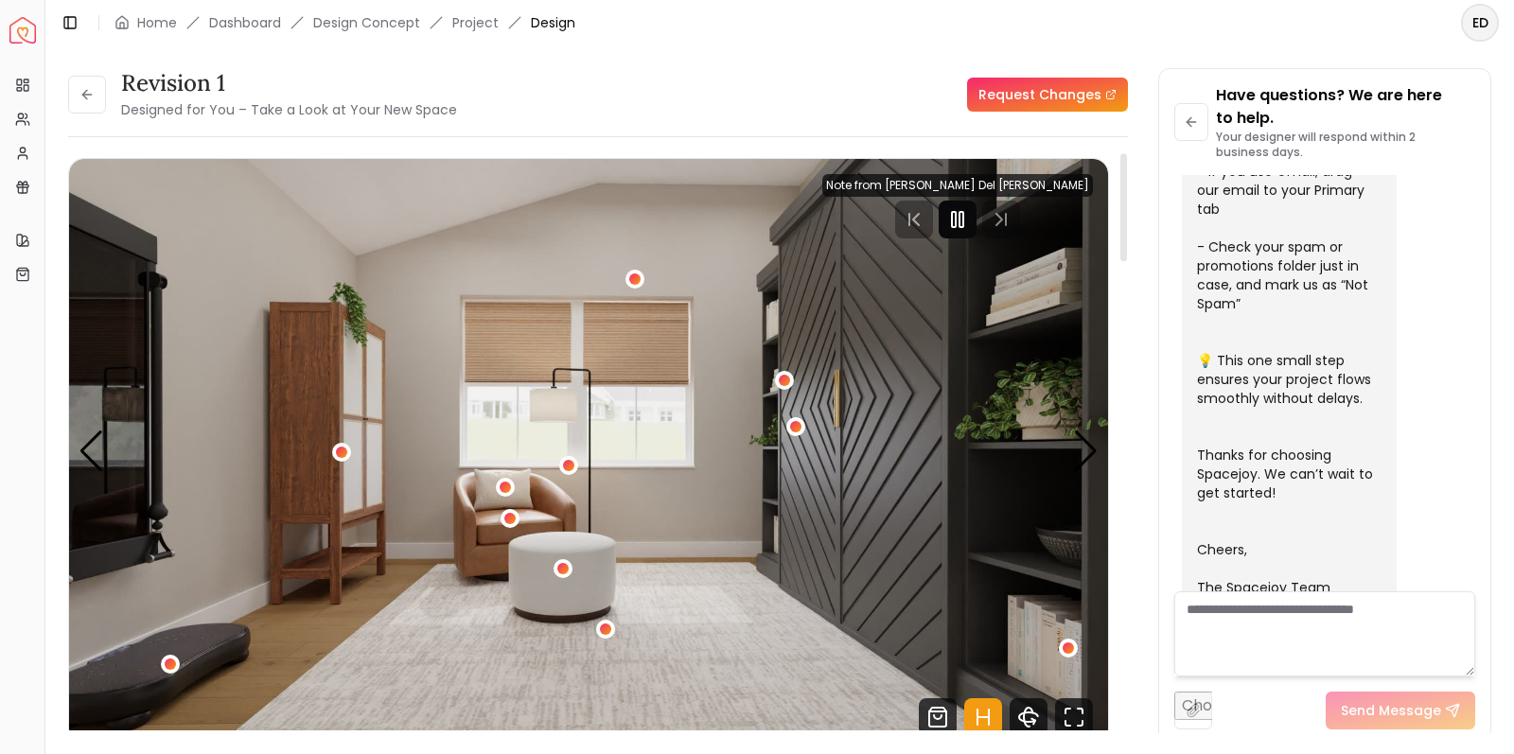
click at [963, 221] on rect "Pause" at bounding box center [961, 219] width 4 height 15
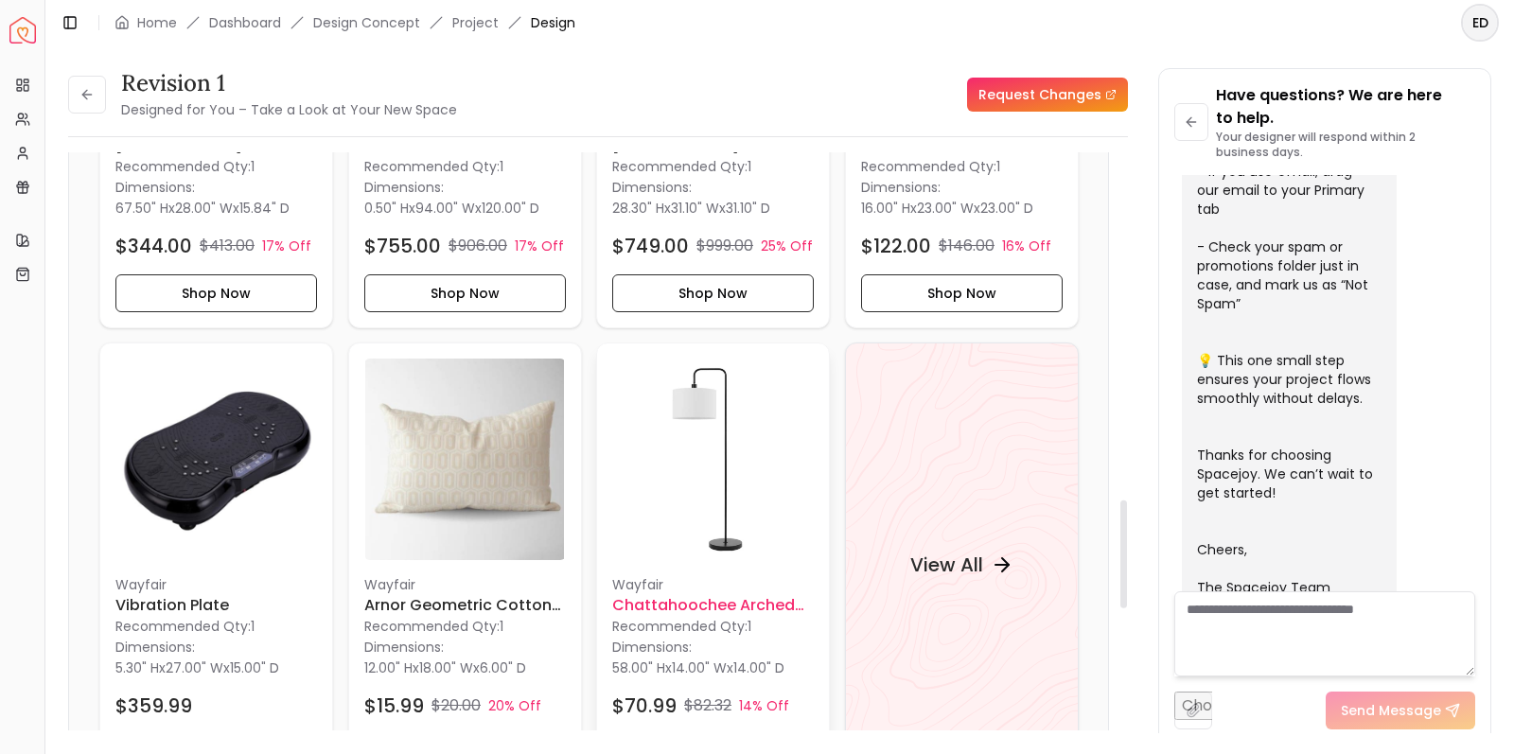
scroll to position [1855, 0]
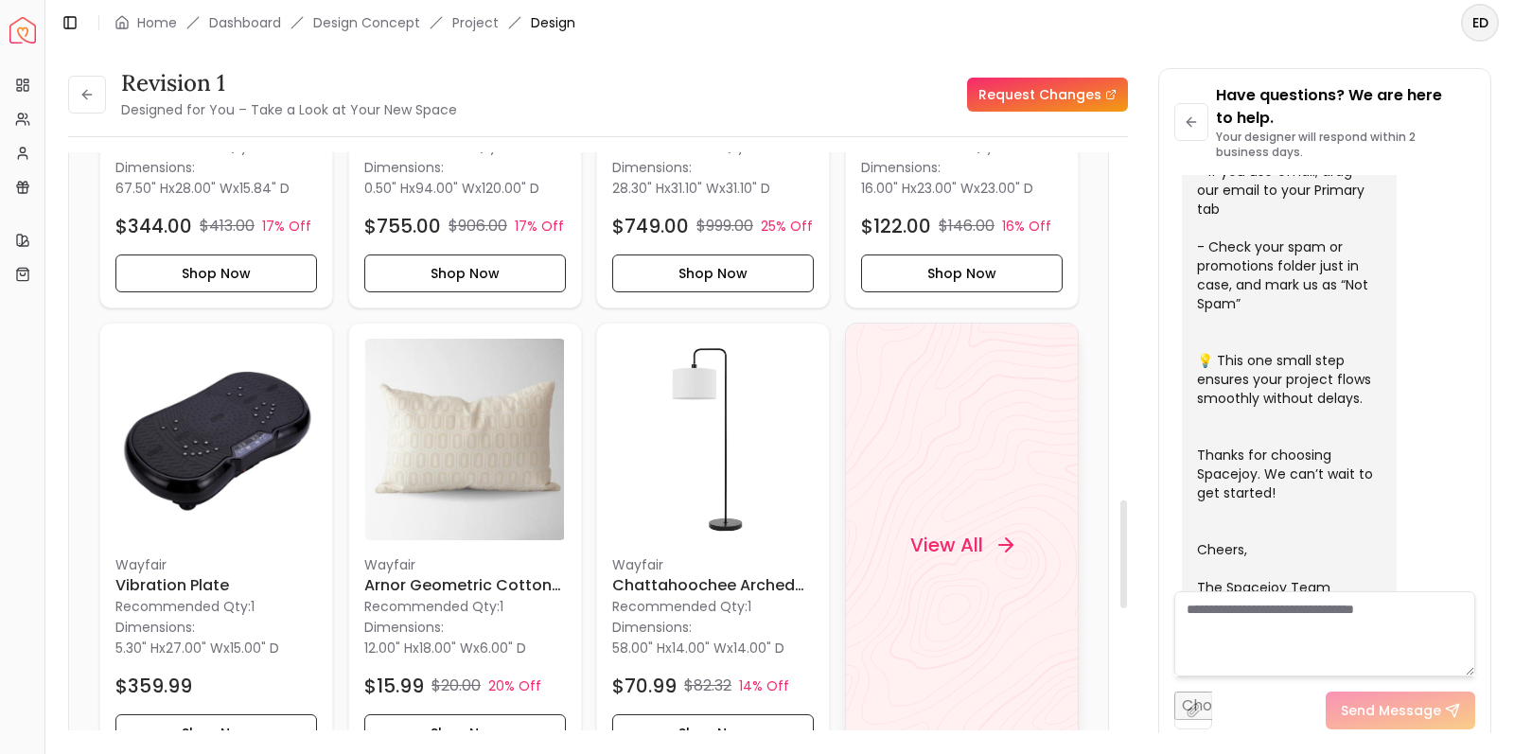
click at [932, 549] on h4 "View All" at bounding box center [945, 545] width 73 height 26
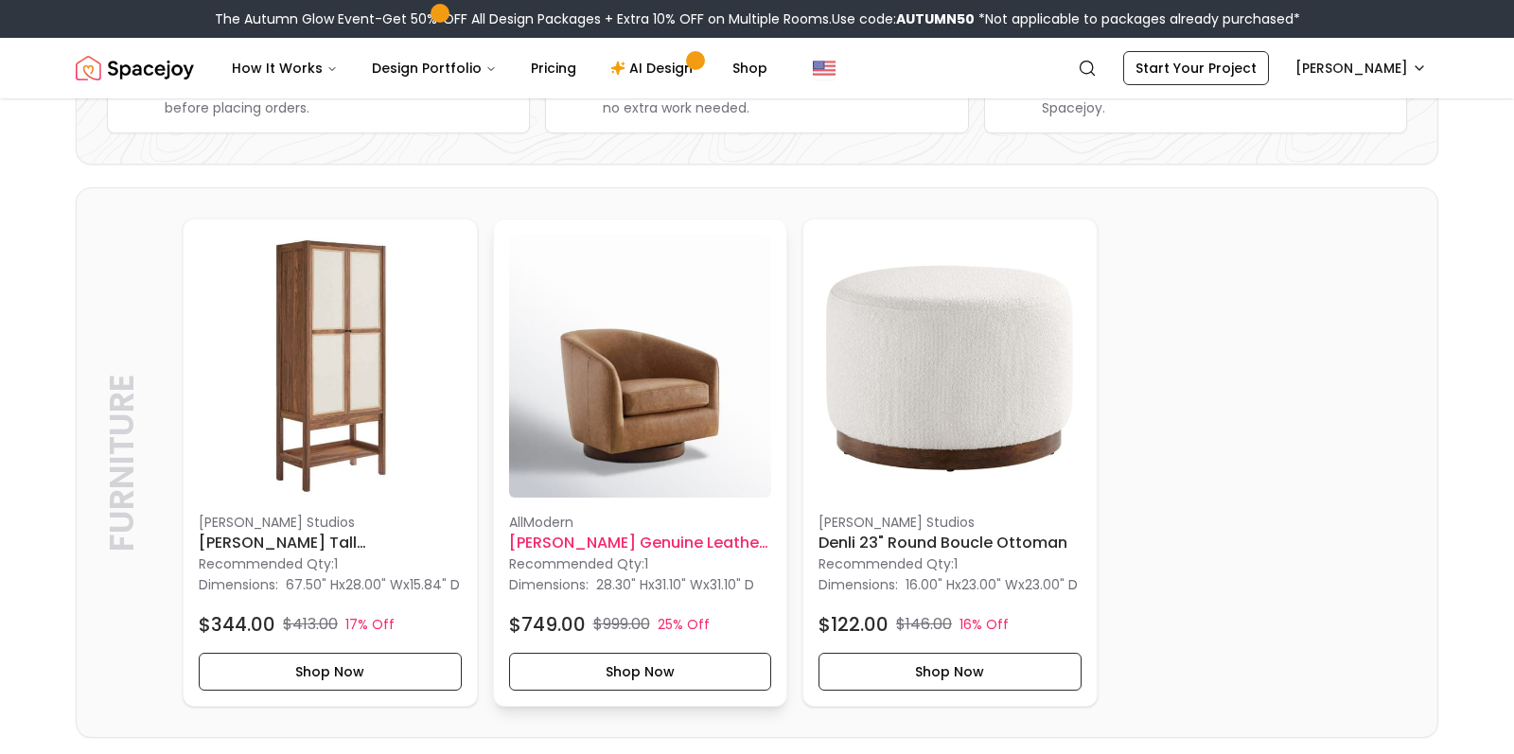
scroll to position [359, 0]
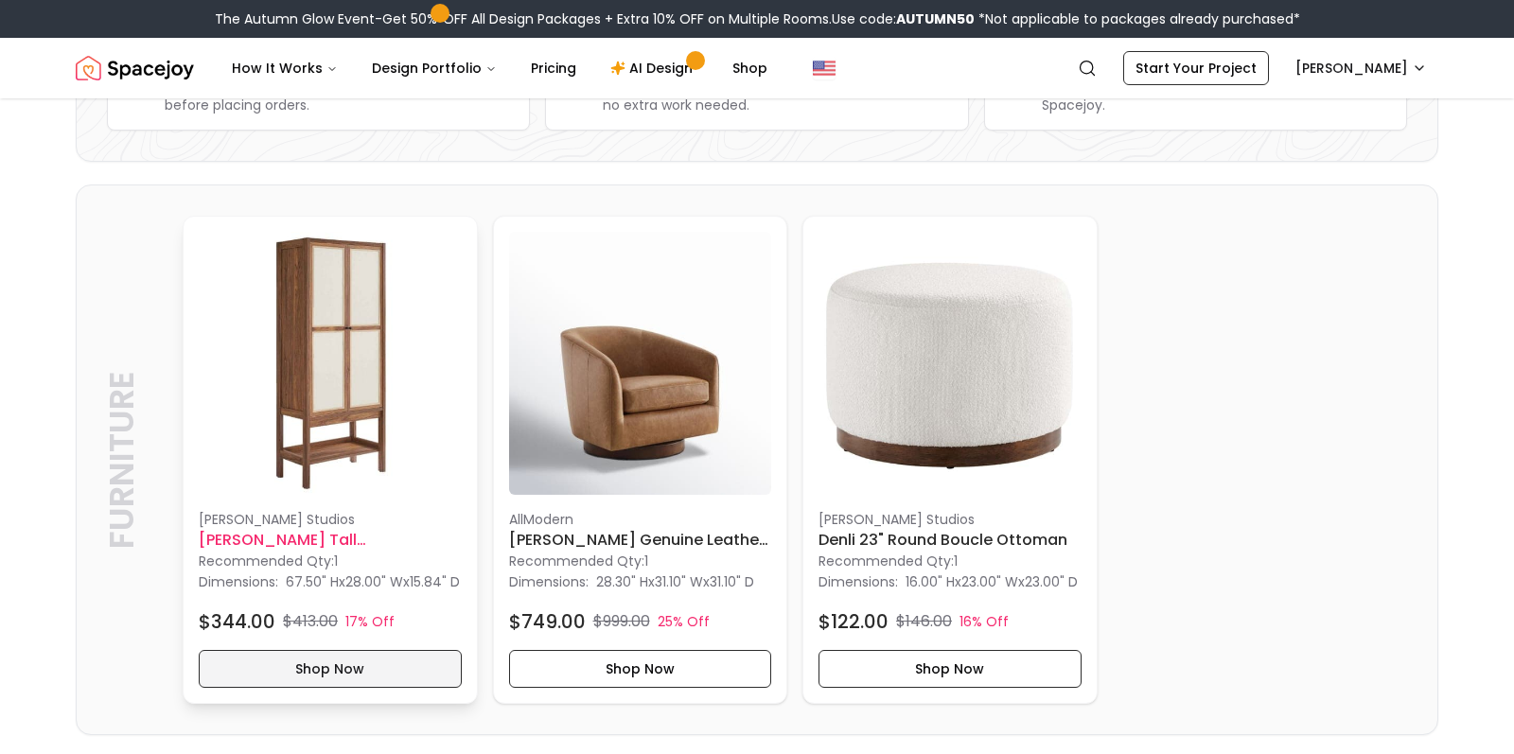
click at [373, 680] on button "Shop Now" at bounding box center [330, 669] width 263 height 38
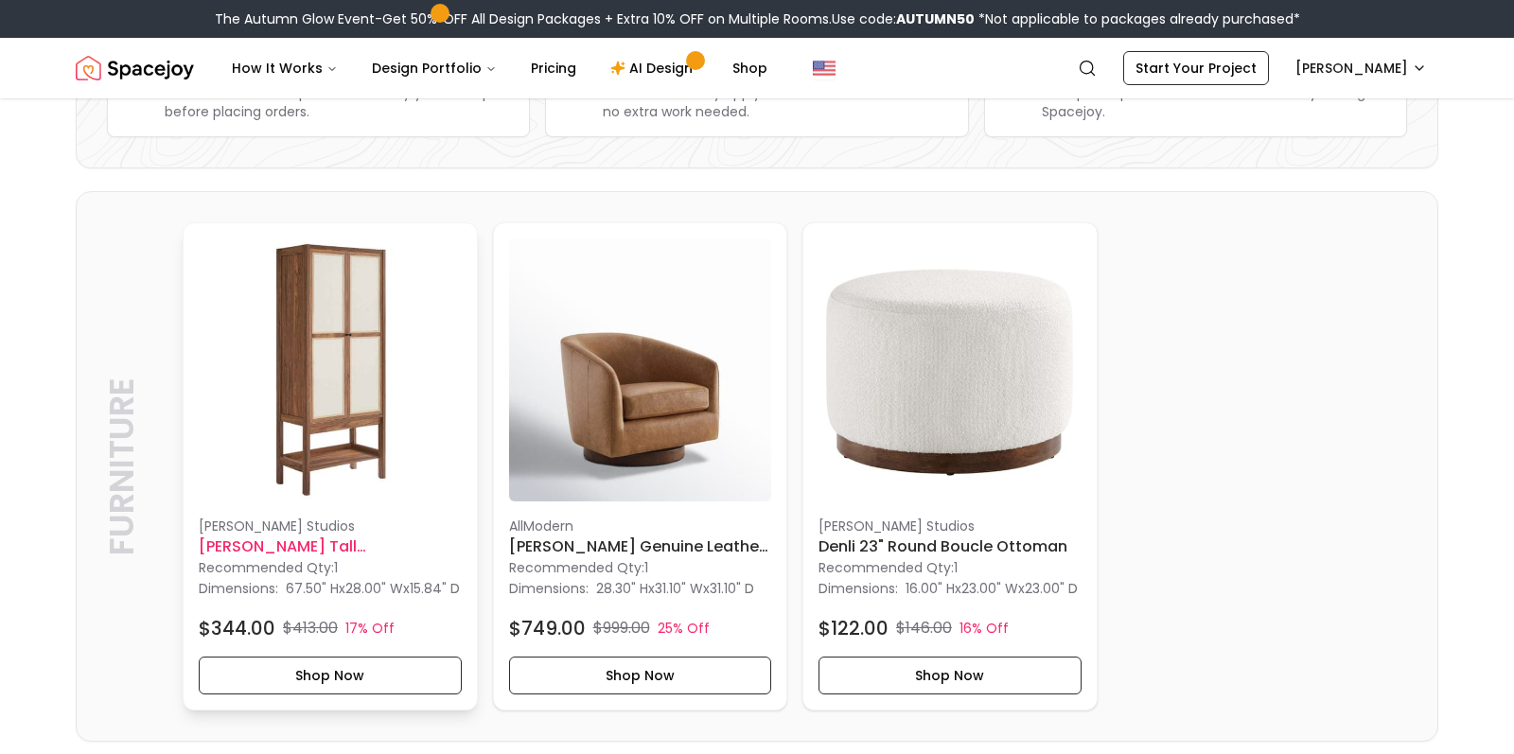
scroll to position [332, 0]
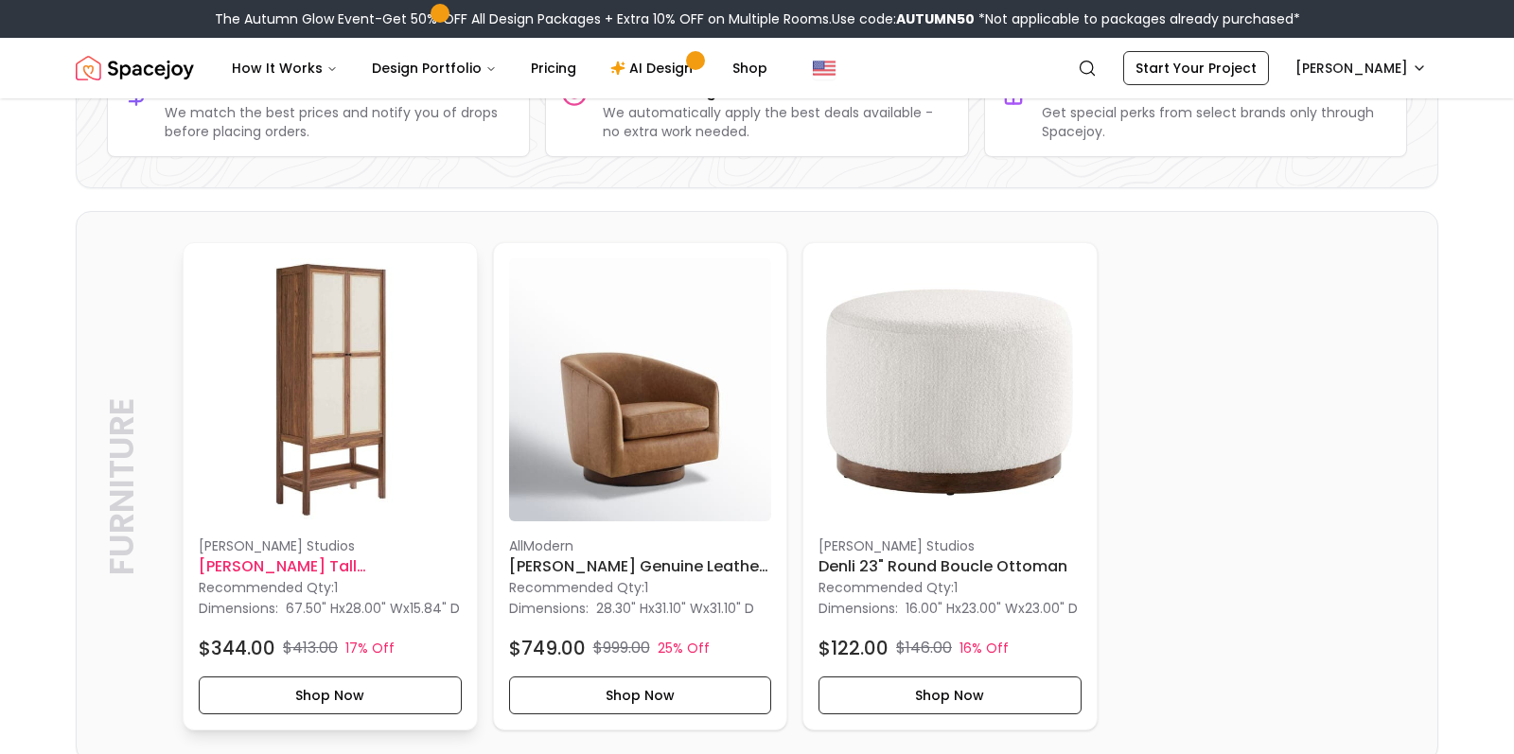
click at [347, 309] on img at bounding box center [330, 389] width 263 height 263
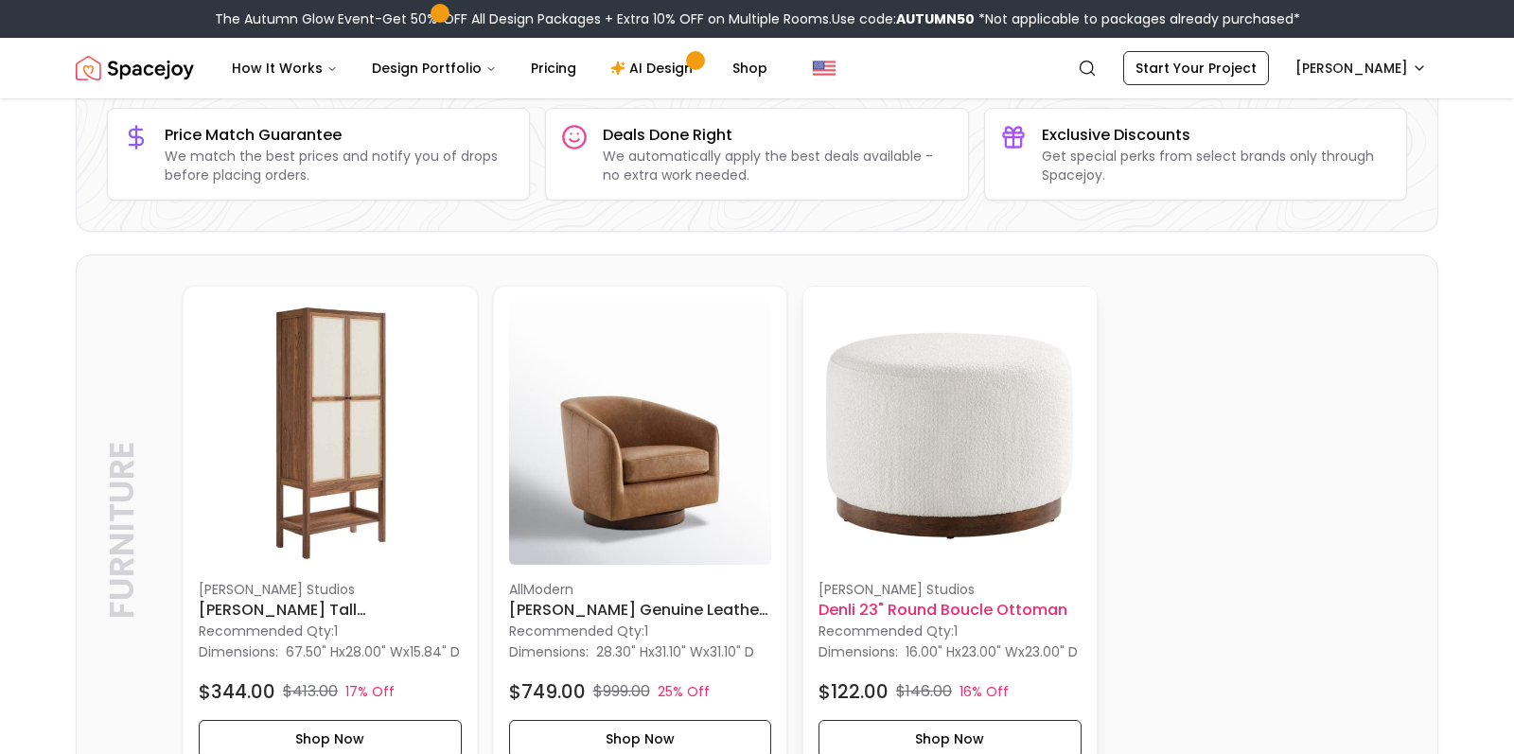
click at [933, 435] on img at bounding box center [949, 433] width 263 height 263
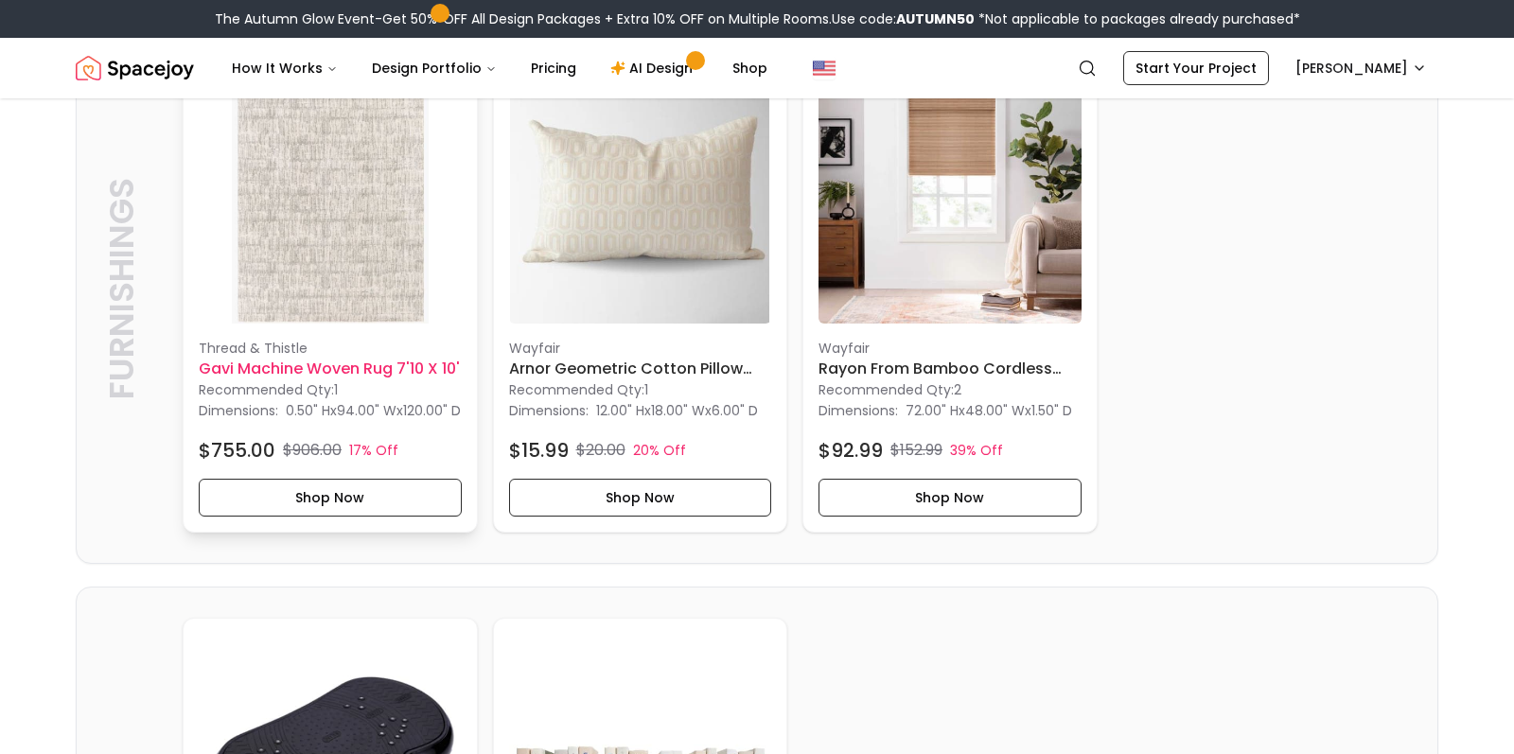
scroll to position [1103, 0]
click at [360, 280] on img at bounding box center [330, 192] width 263 height 263
click at [332, 243] on img at bounding box center [330, 192] width 263 height 263
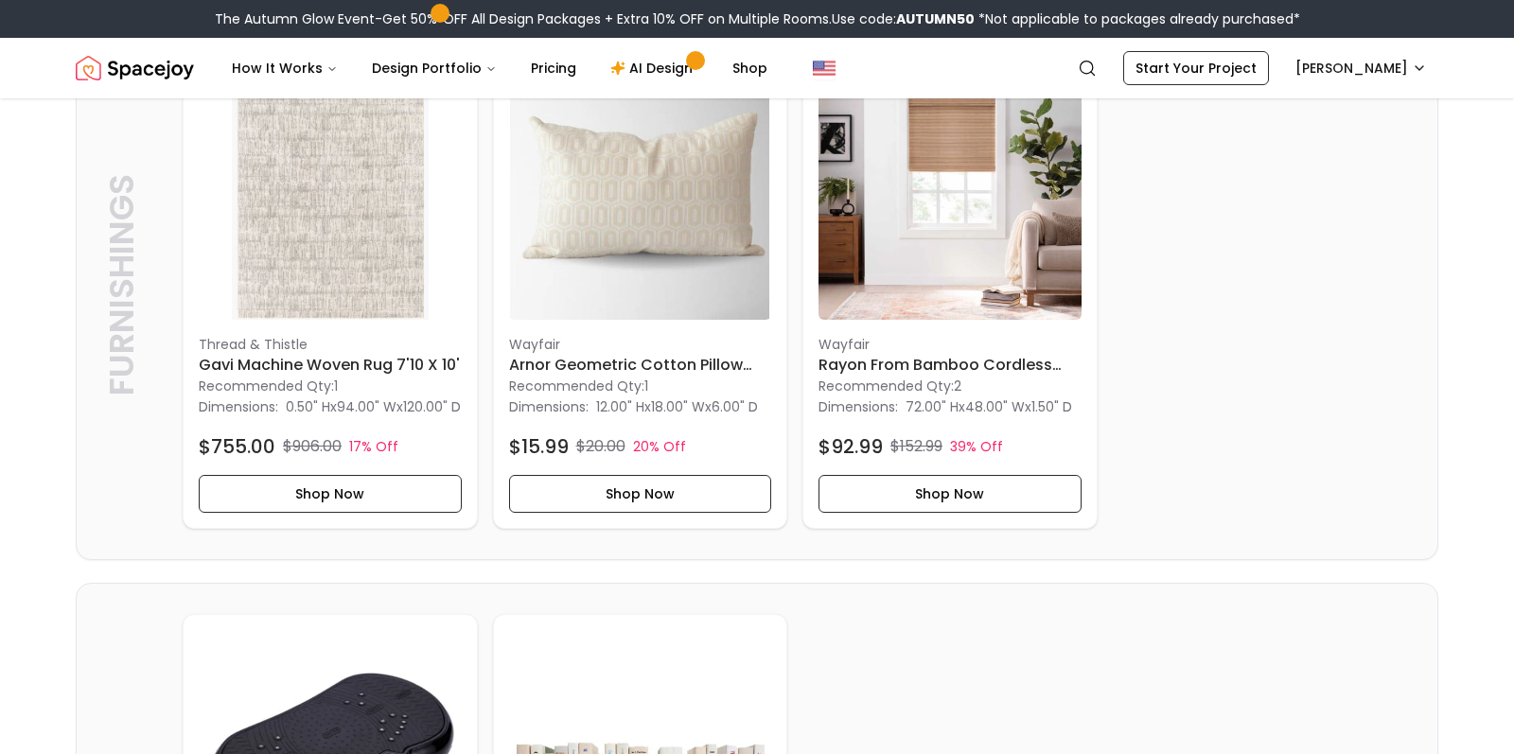
scroll to position [1110, 0]
